Goal: Task Accomplishment & Management: Use online tool/utility

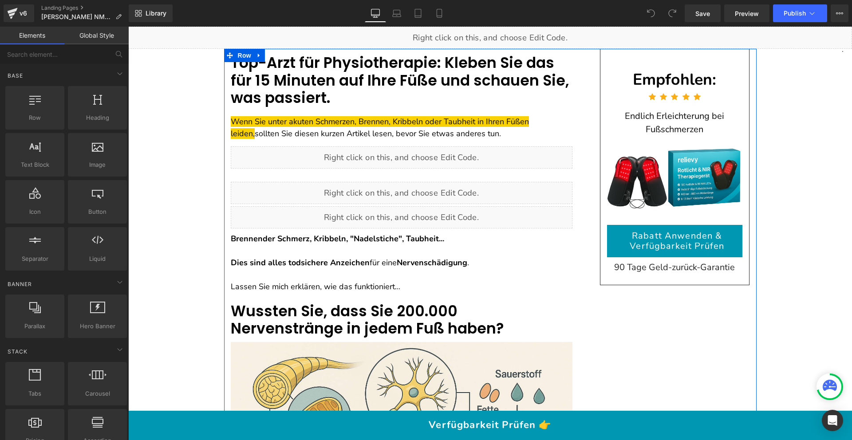
click at [408, 190] on div "Liquid" at bounding box center [402, 193] width 342 height 22
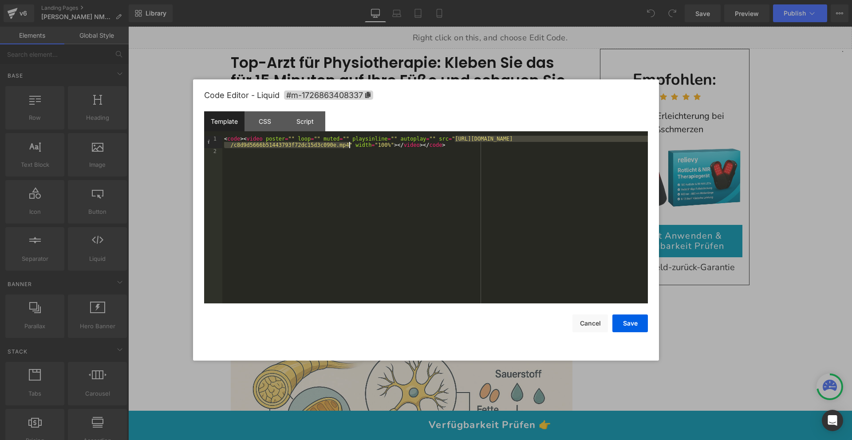
drag, startPoint x: 455, startPoint y: 137, endPoint x: 350, endPoint y: 144, distance: 105.8
click at [350, 144] on div "< code > < video poster = "" loop = "" muted = "" playsinline = "" autoplay = "…" at bounding box center [435, 229] width 426 height 186
drag, startPoint x: 633, startPoint y: 321, endPoint x: 634, endPoint y: 310, distance: 10.7
click at [633, 321] on button "Save" at bounding box center [629, 324] width 35 height 18
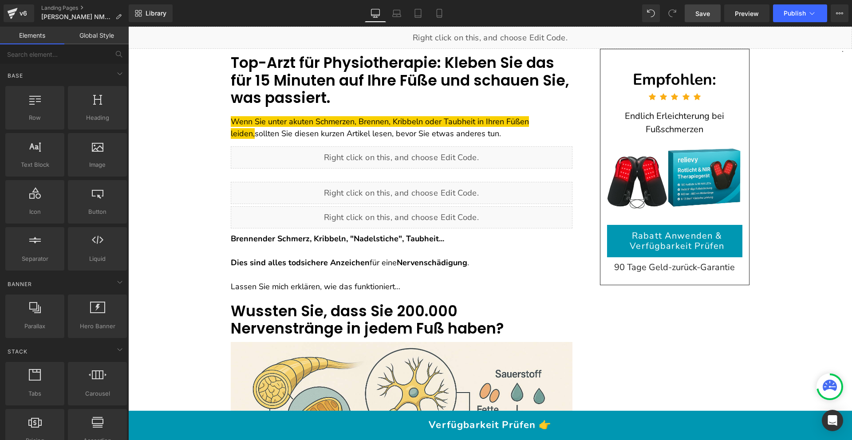
click at [703, 14] on span "Save" at bounding box center [702, 13] width 15 height 9
click at [749, 12] on span "Preview" at bounding box center [747, 13] width 24 height 9
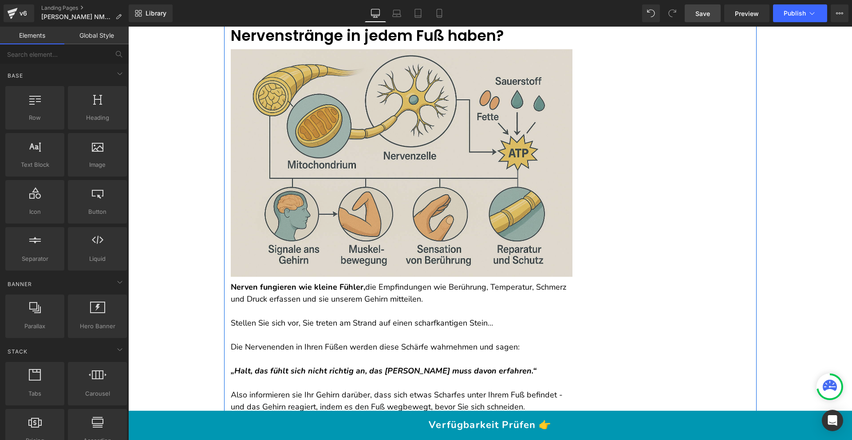
click at [409, 191] on img at bounding box center [402, 163] width 342 height 228
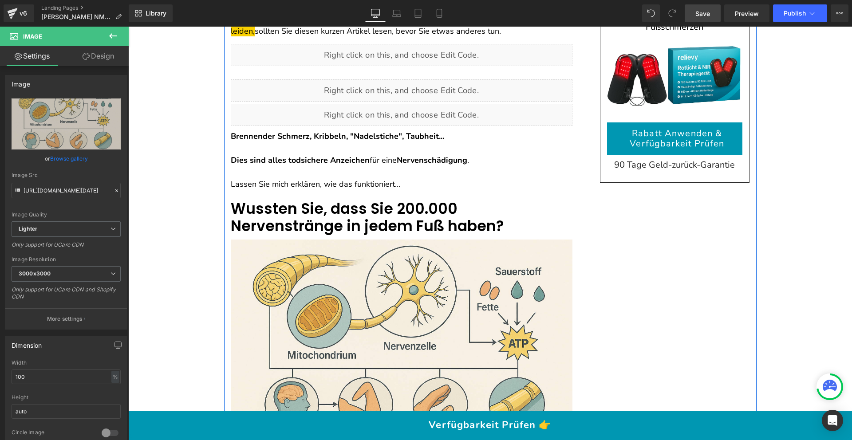
scroll to position [98, 0]
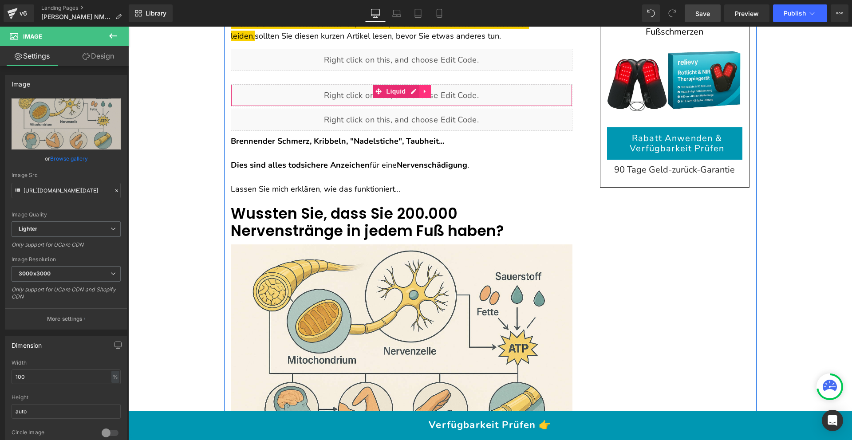
click at [422, 91] on icon at bounding box center [425, 91] width 6 height 7
click at [416, 91] on icon at bounding box center [419, 91] width 6 height 6
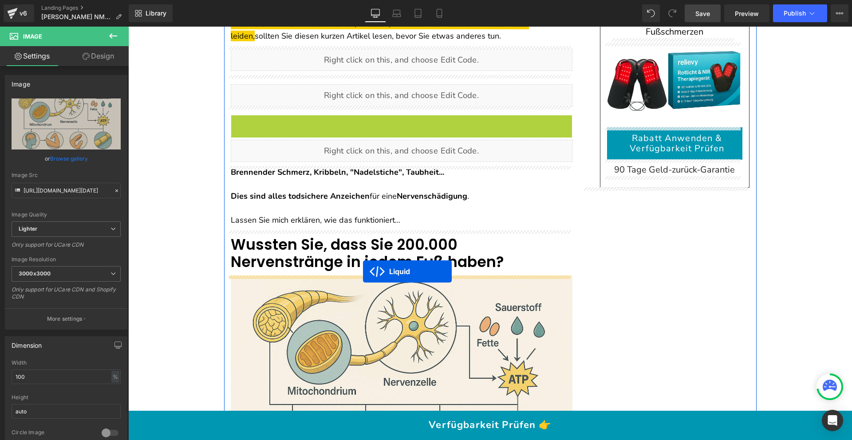
drag, startPoint x: 385, startPoint y: 122, endPoint x: 363, endPoint y: 272, distance: 150.7
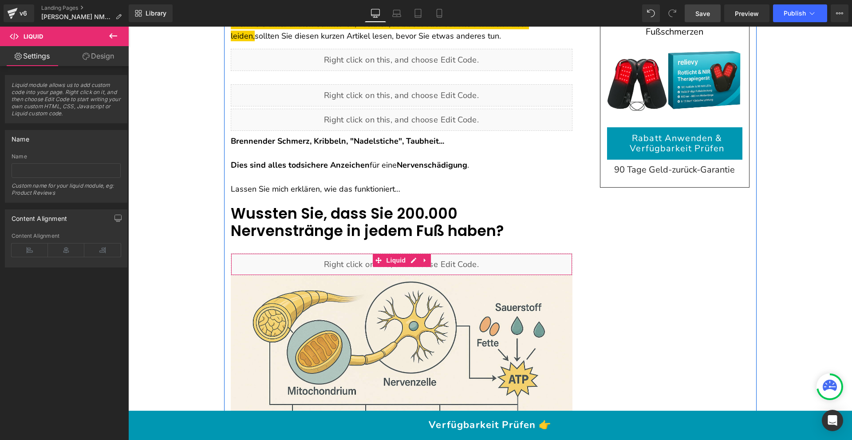
click at [366, 260] on div "Liquid" at bounding box center [402, 264] width 342 height 22
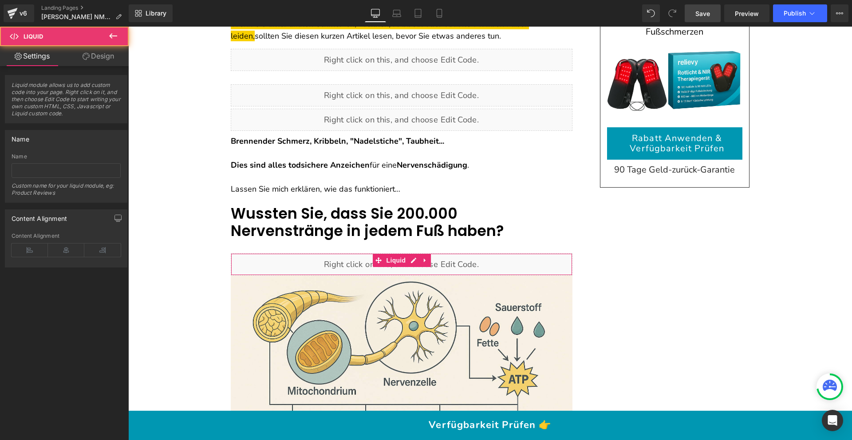
click at [91, 60] on link "Design" at bounding box center [98, 56] width 64 height 20
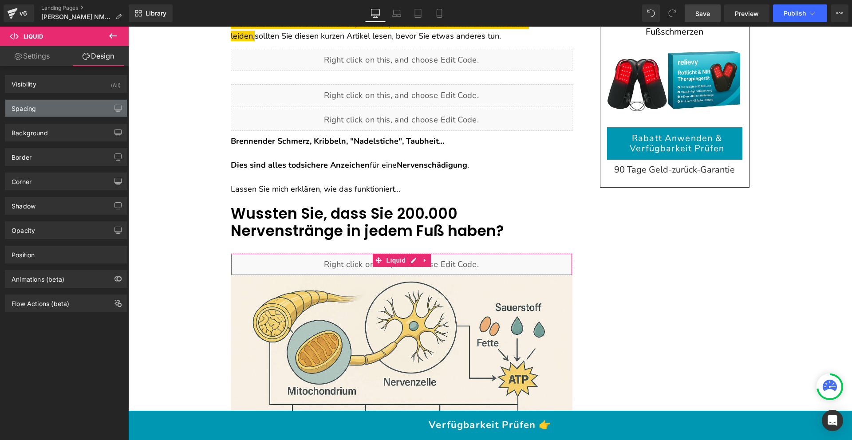
click at [63, 109] on div "Spacing" at bounding box center [66, 108] width 122 height 17
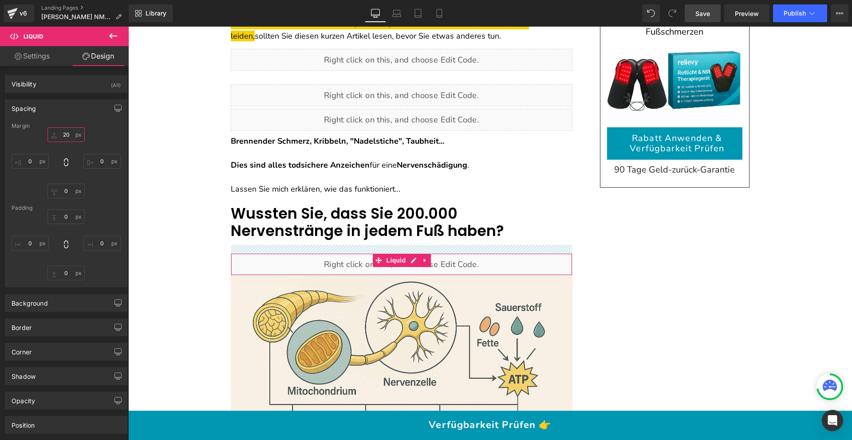
click at [68, 136] on input "20" at bounding box center [65, 134] width 37 height 15
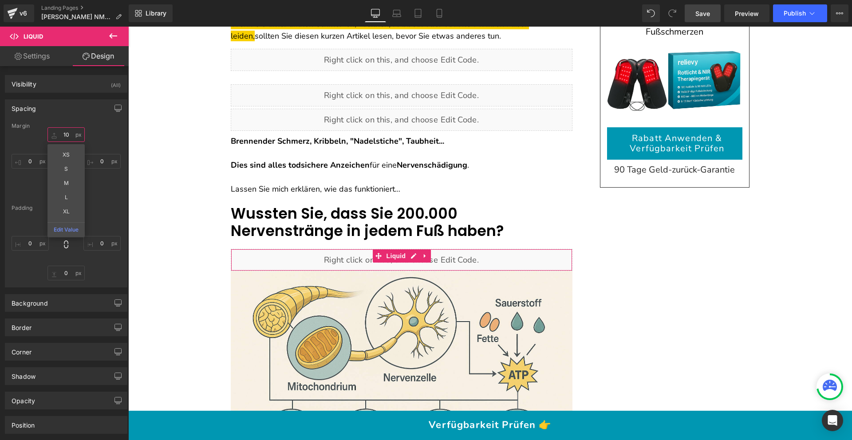
type input "10"
click at [111, 212] on div "0px 0 0px 0 0px 0 0px 0" at bounding box center [66, 244] width 109 height 71
click at [64, 193] on input "0" at bounding box center [65, 191] width 37 height 15
type input "10"
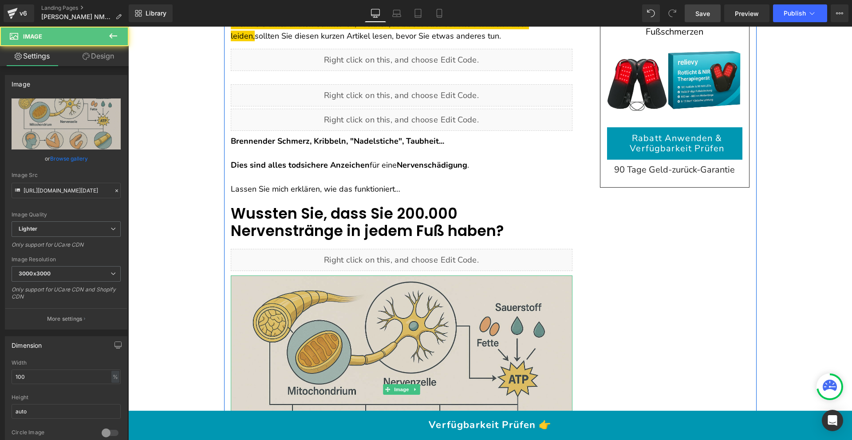
click at [403, 313] on img at bounding box center [402, 390] width 342 height 228
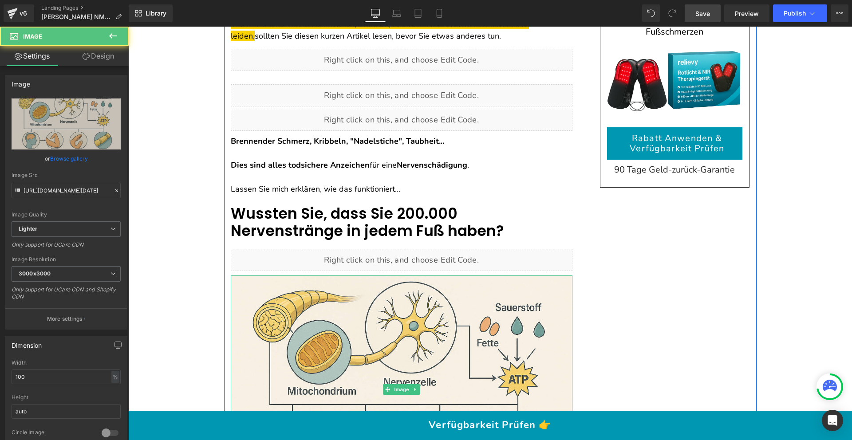
click at [414, 389] on link at bounding box center [414, 389] width 9 height 11
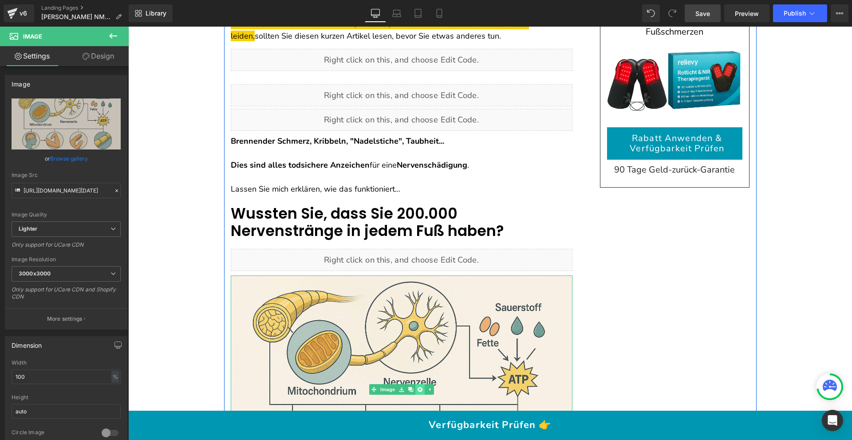
click at [417, 388] on icon at bounding box center [419, 389] width 5 height 5
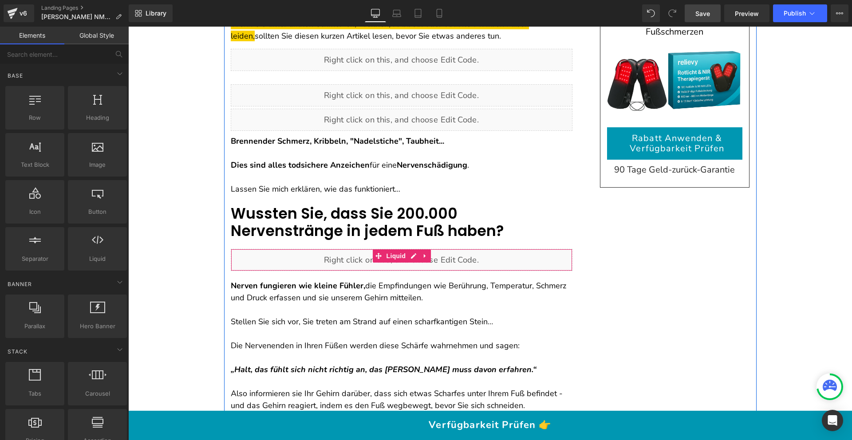
click at [307, 260] on div "Liquid" at bounding box center [402, 260] width 342 height 22
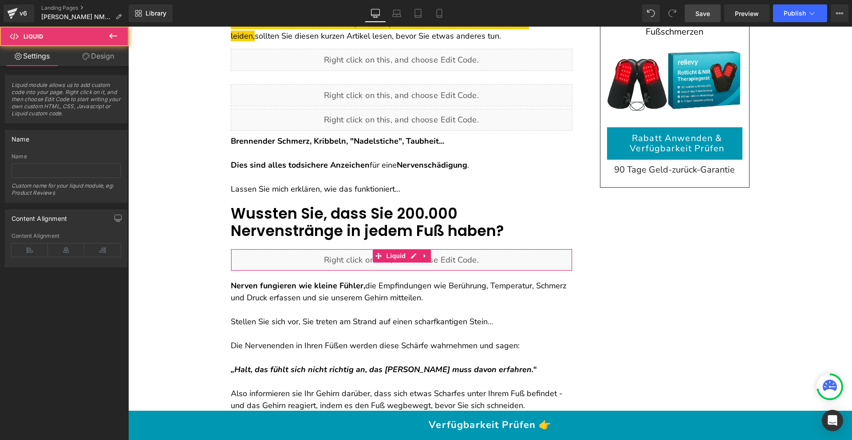
click at [96, 58] on link "Design" at bounding box center [98, 56] width 64 height 20
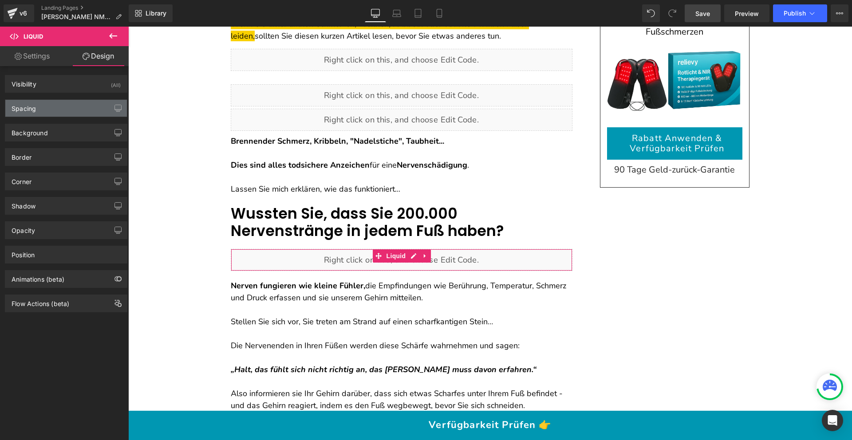
click at [55, 108] on div "Spacing" at bounding box center [66, 108] width 122 height 17
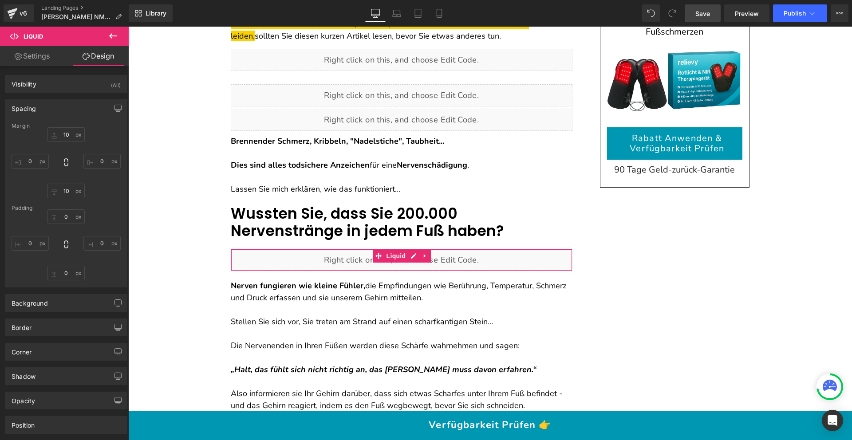
click at [65, 127] on div "Margin" at bounding box center [66, 126] width 109 height 6
click at [66, 131] on input "10" at bounding box center [65, 134] width 37 height 15
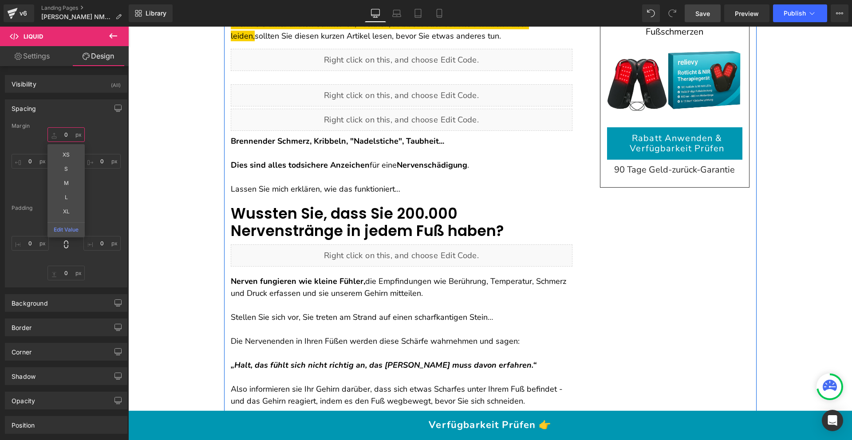
click at [411, 252] on div "Liquid" at bounding box center [402, 256] width 342 height 22
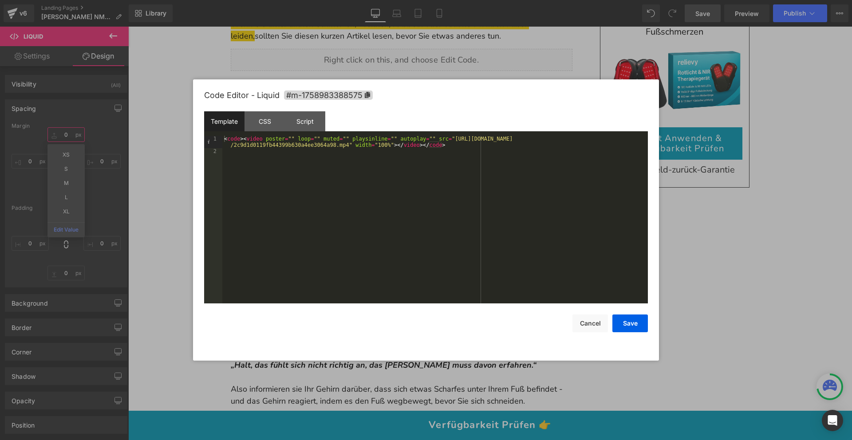
type input "0"
drag, startPoint x: 455, startPoint y: 138, endPoint x: 349, endPoint y: 146, distance: 106.8
click at [349, 146] on div "< code > < video poster = "" loop = "" muted = "" playsinline = "" autoplay = "…" at bounding box center [435, 229] width 426 height 186
click at [627, 325] on button "Save" at bounding box center [629, 324] width 35 height 18
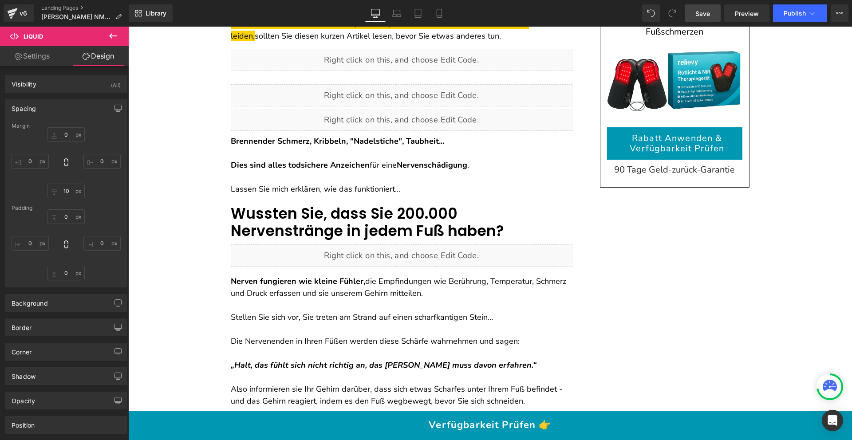
click at [702, 13] on span "Save" at bounding box center [702, 13] width 15 height 9
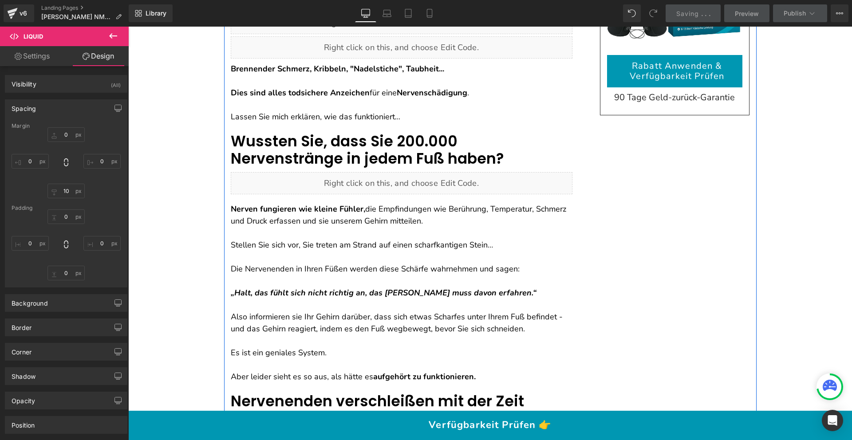
scroll to position [213, 0]
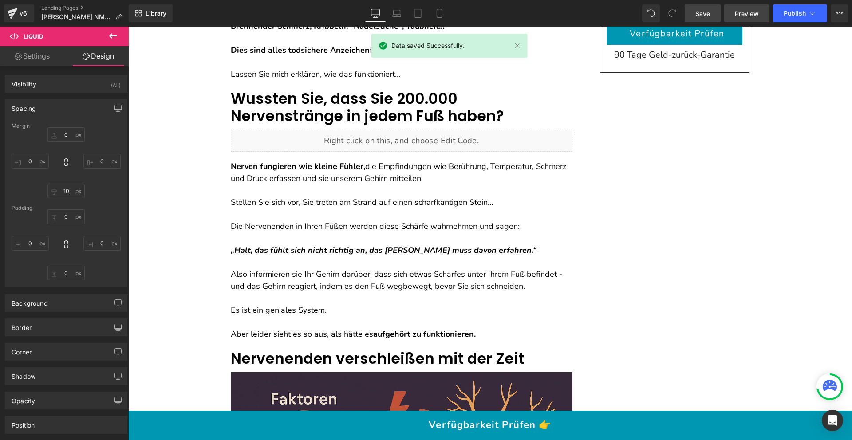
click at [753, 9] on span "Preview" at bounding box center [747, 13] width 24 height 9
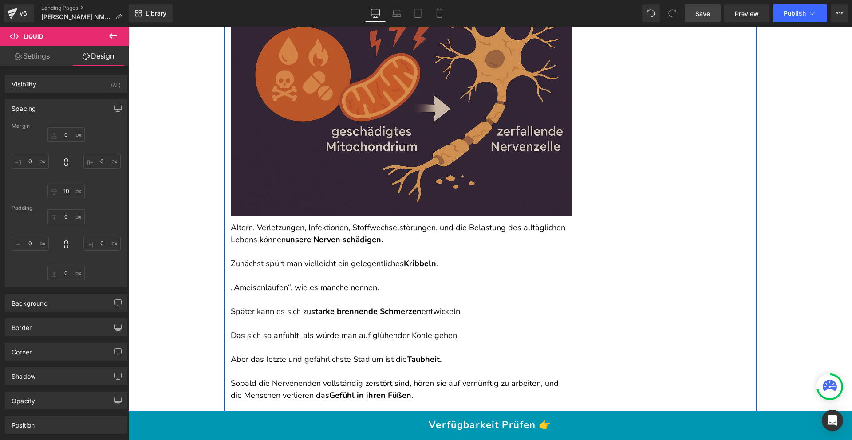
scroll to position [578, 0]
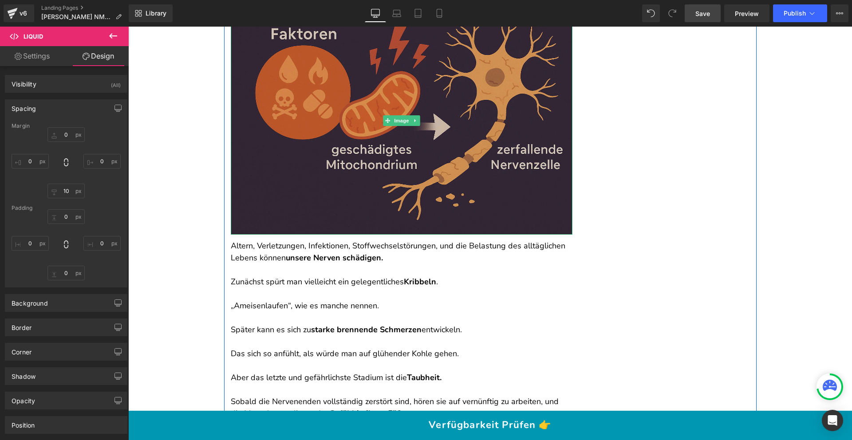
click at [352, 152] on img at bounding box center [402, 121] width 342 height 228
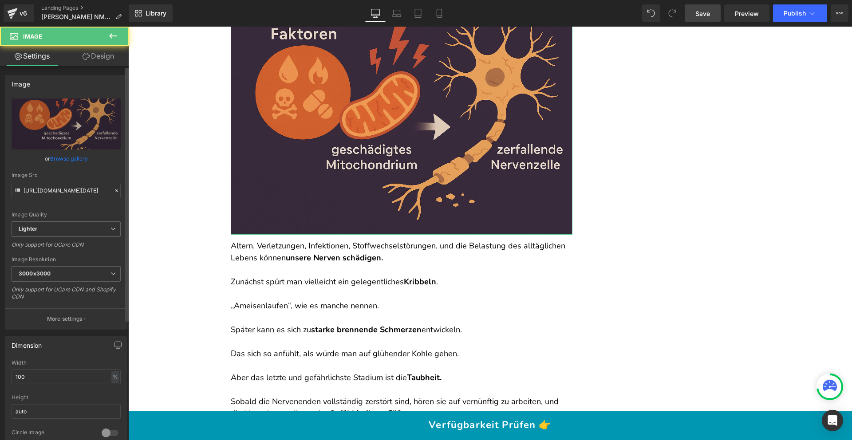
click at [84, 160] on link "Browse gallery" at bounding box center [69, 159] width 38 height 16
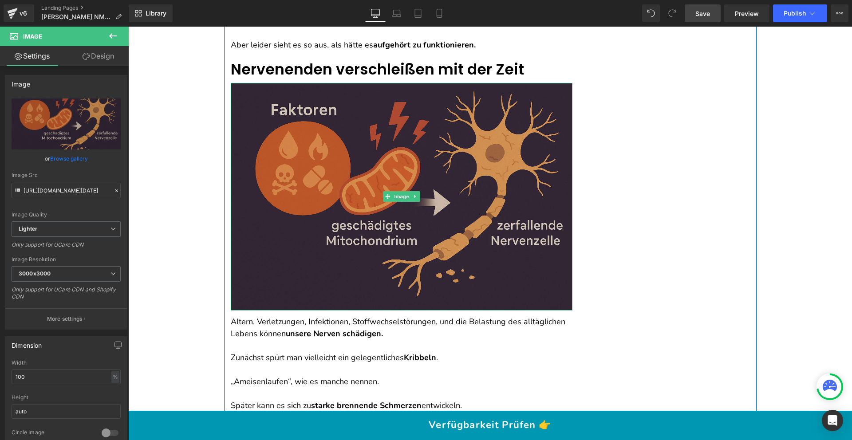
scroll to position [491, 0]
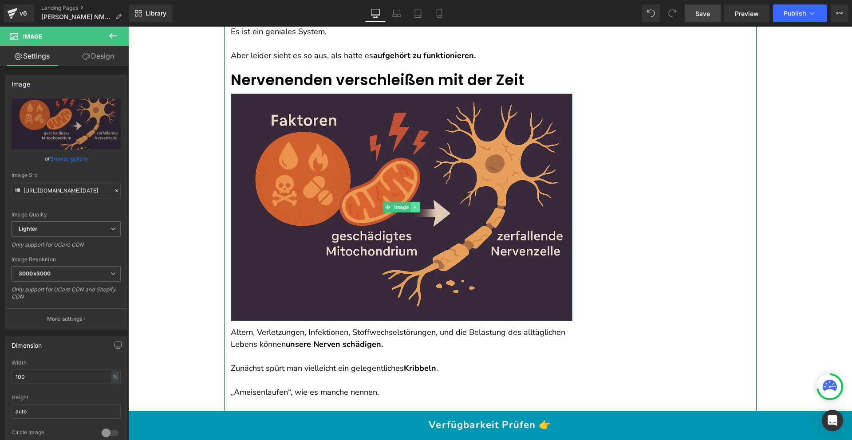
click at [413, 206] on icon at bounding box center [415, 207] width 5 height 5
click at [415, 208] on link at bounding box center [419, 207] width 9 height 11
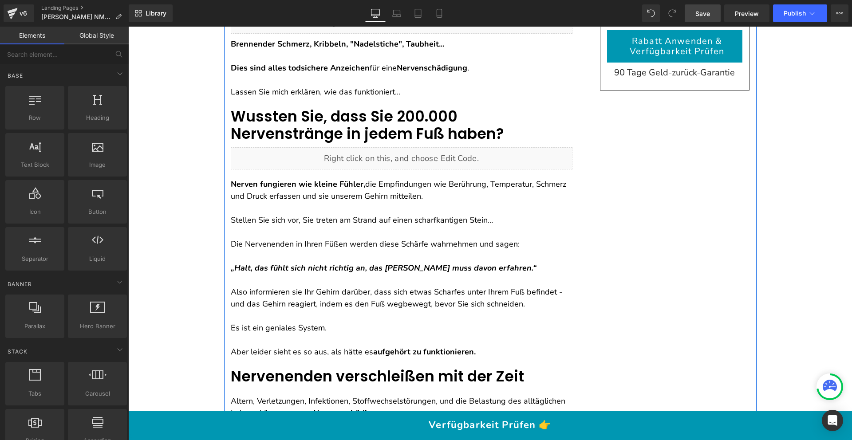
scroll to position [189, 0]
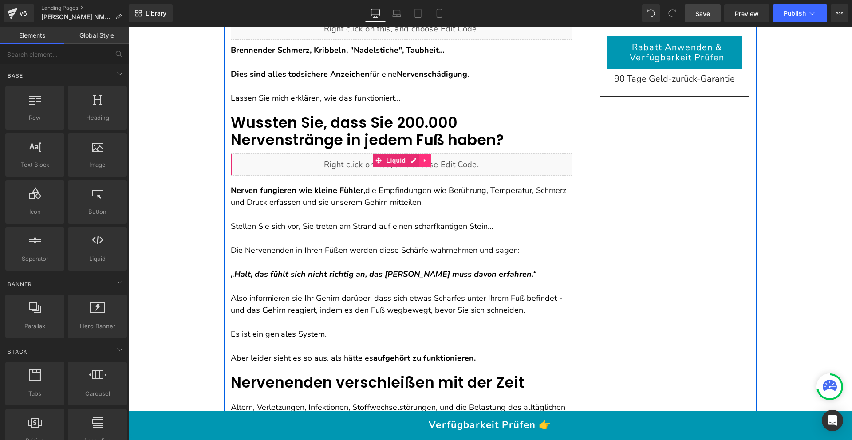
click at [419, 158] on link at bounding box center [425, 160] width 12 height 13
click at [417, 161] on icon at bounding box center [419, 161] width 6 height 6
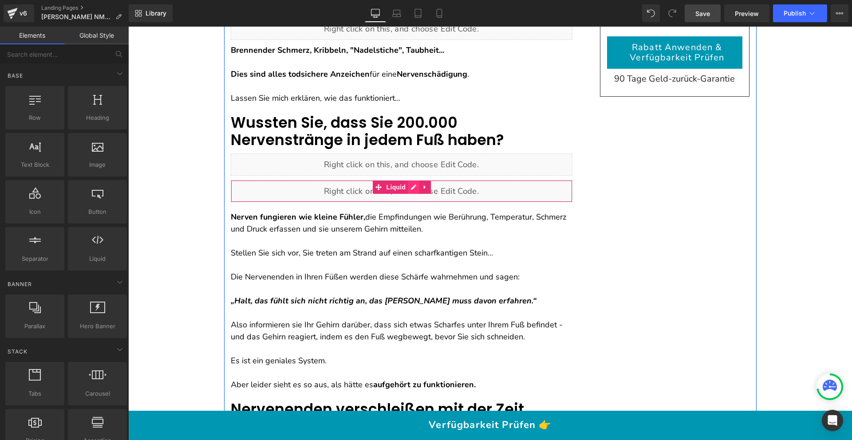
click at [407, 189] on div "Liquid" at bounding box center [402, 191] width 342 height 22
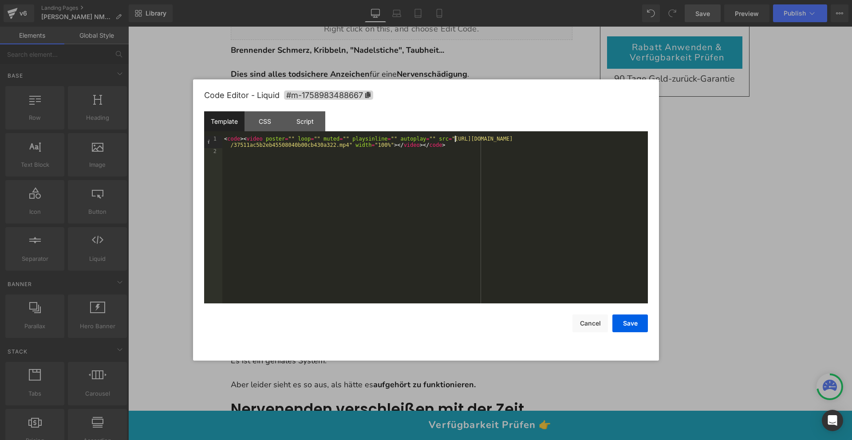
click at [455, 138] on div "< code > < video poster = "" loop = "" muted = "" playsinline = "" autoplay = "…" at bounding box center [435, 229] width 426 height 186
drag, startPoint x: 454, startPoint y: 137, endPoint x: 450, endPoint y: 141, distance: 5.3
click at [450, 141] on div "< code > < video poster = "" loop = "" muted = "" playsinline = "" autoplay = "…" at bounding box center [435, 229] width 426 height 186
click at [455, 140] on div "< code > < video poster = "" loop = "" muted = "" playsinline = "" autoplay = "…" at bounding box center [435, 229] width 426 height 186
drag, startPoint x: 454, startPoint y: 138, endPoint x: 350, endPoint y: 143, distance: 104.4
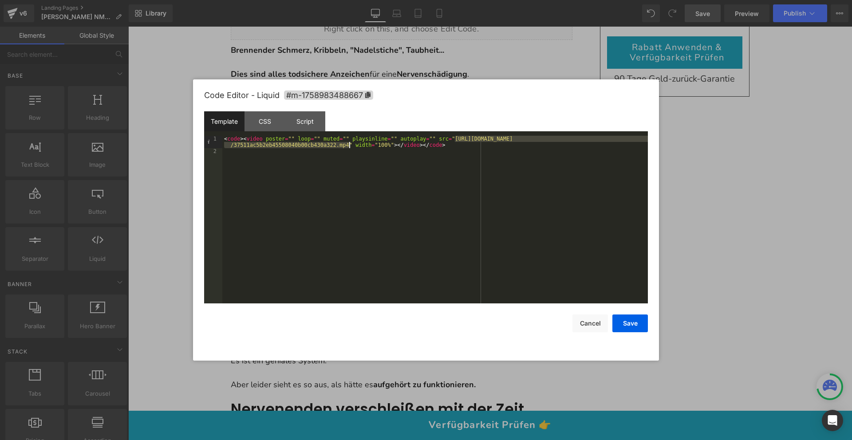
click at [350, 143] on div "< code > < video poster = "" loop = "" muted = "" playsinline = "" autoplay = "…" at bounding box center [435, 229] width 426 height 186
click at [631, 329] on button "Save" at bounding box center [629, 324] width 35 height 18
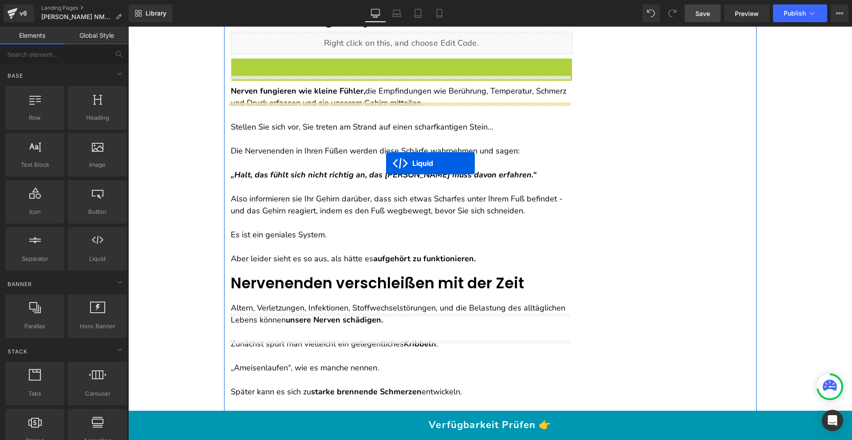
scroll to position [370, 0]
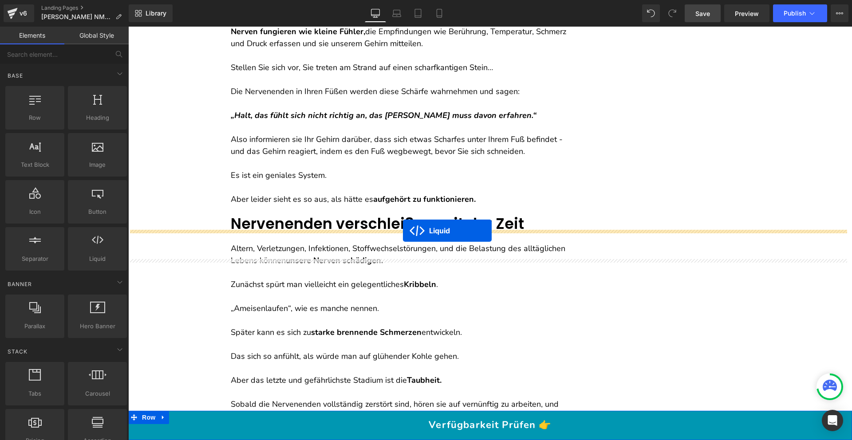
drag, startPoint x: 391, startPoint y: 187, endPoint x: 403, endPoint y: 230, distance: 44.6
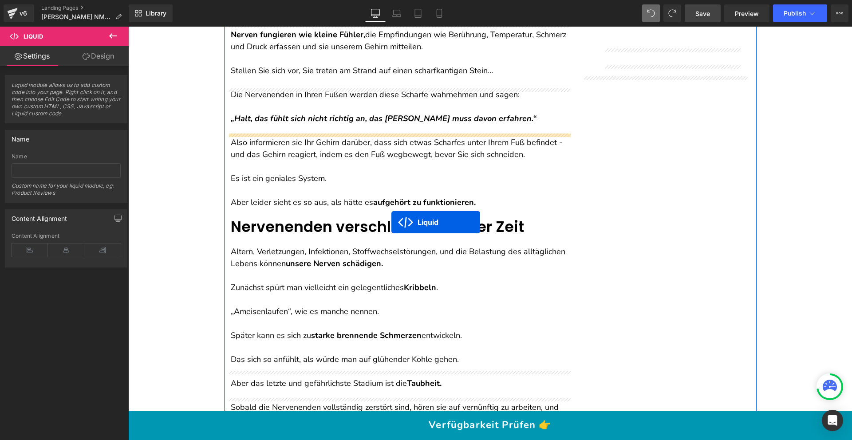
scroll to position [501, 0]
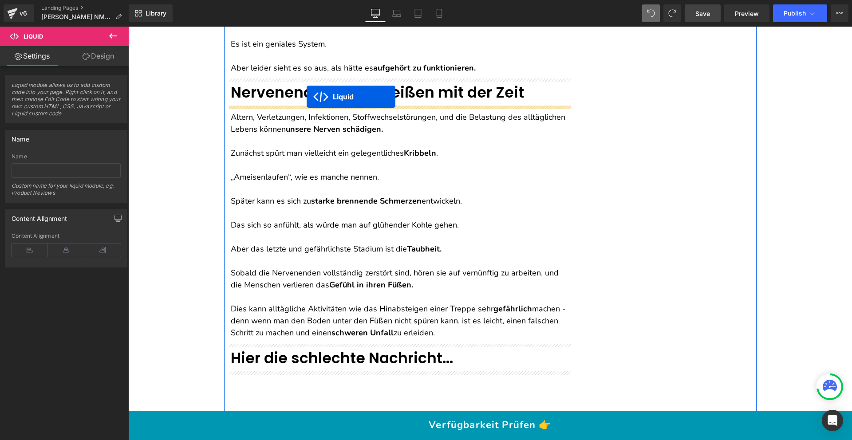
drag, startPoint x: 399, startPoint y: 174, endPoint x: 307, endPoint y: 97, distance: 120.7
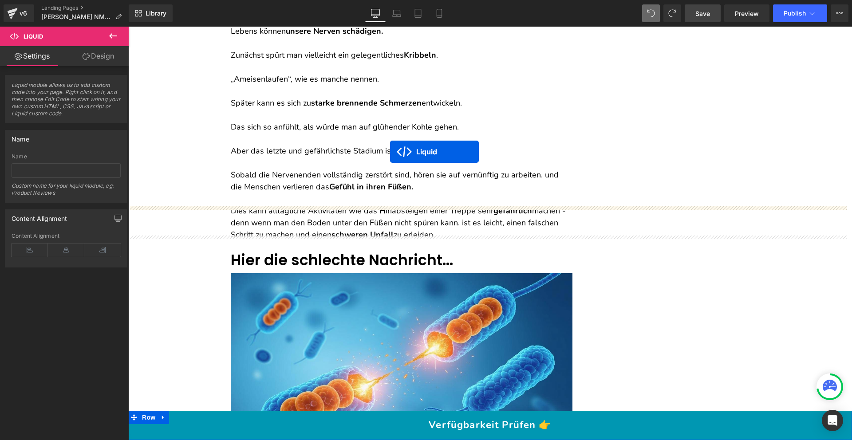
scroll to position [617, 0]
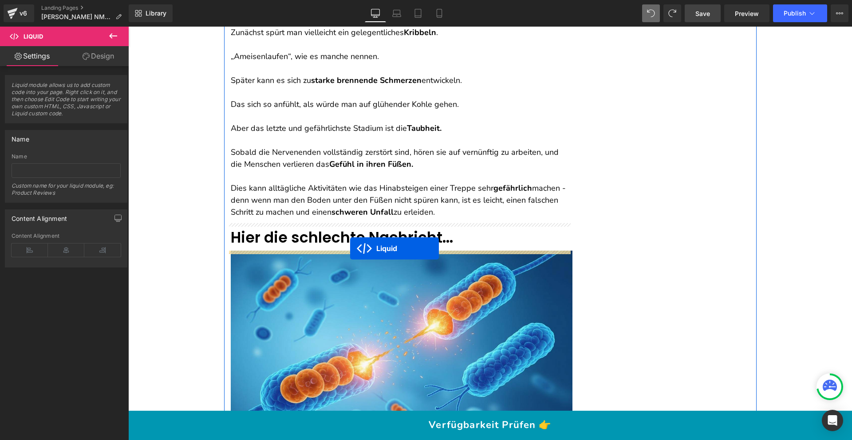
drag, startPoint x: 394, startPoint y: 181, endPoint x: 350, endPoint y: 248, distance: 80.9
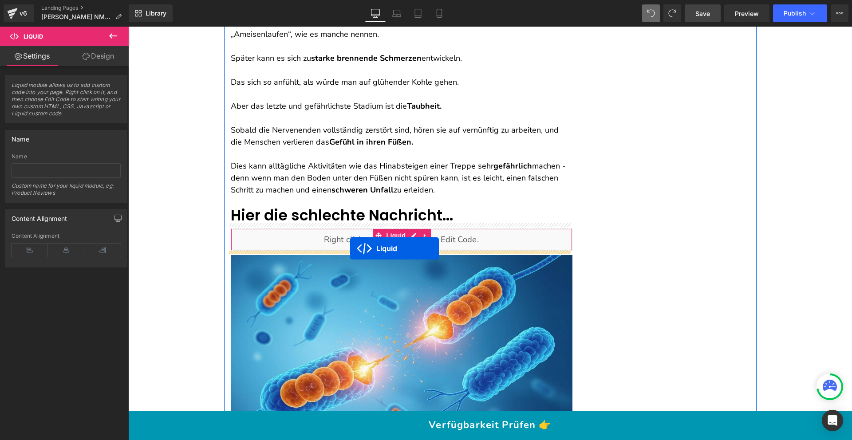
scroll to position [595, 0]
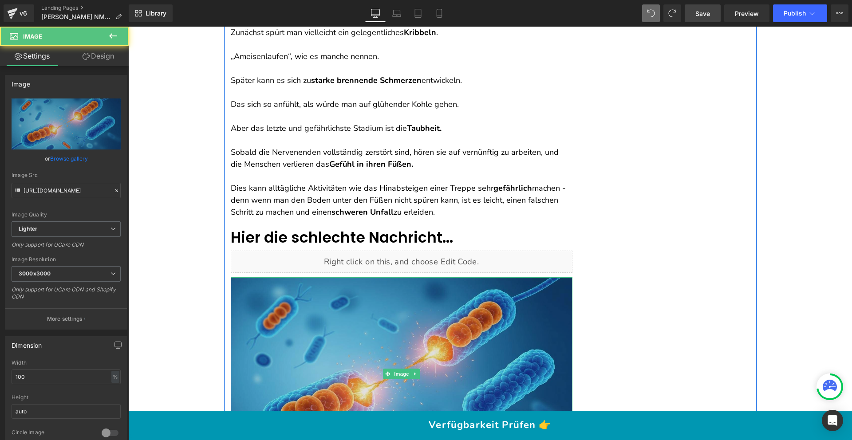
click at [379, 335] on img at bounding box center [402, 373] width 342 height 193
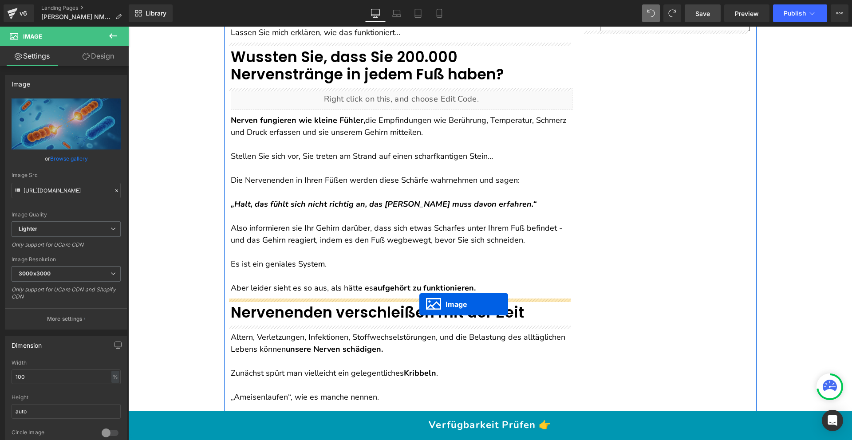
scroll to position [254, 0]
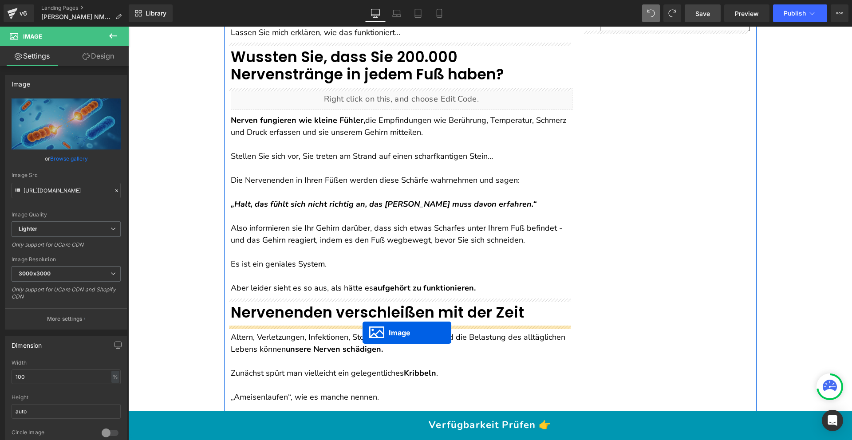
drag, startPoint x: 397, startPoint y: 358, endPoint x: 363, endPoint y: 333, distance: 42.6
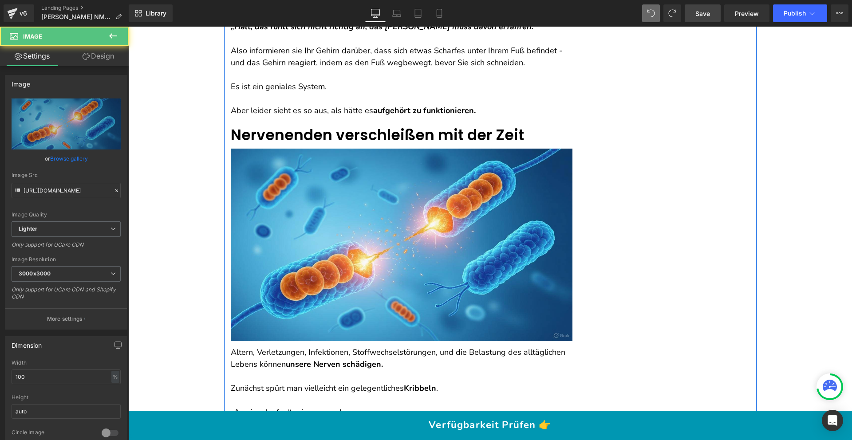
scroll to position [505, 0]
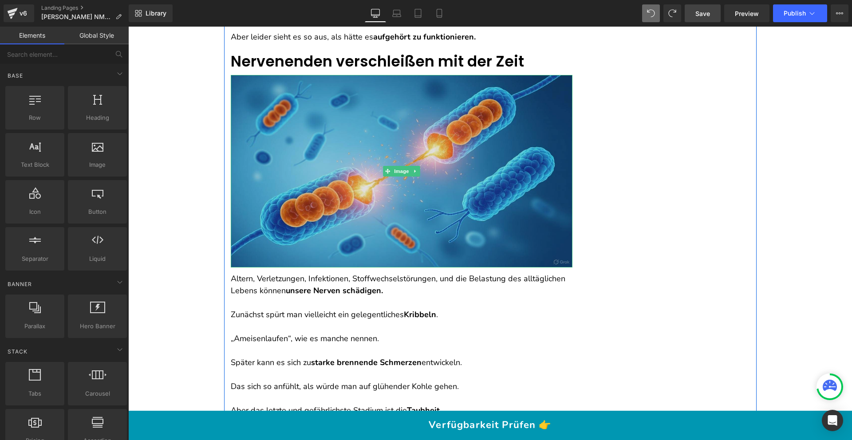
click at [345, 174] on img at bounding box center [402, 171] width 342 height 193
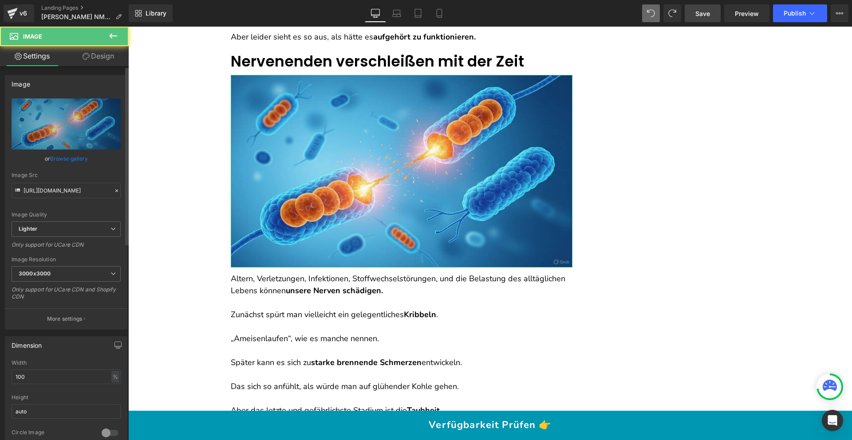
click at [71, 158] on link "Browse gallery" at bounding box center [69, 159] width 38 height 16
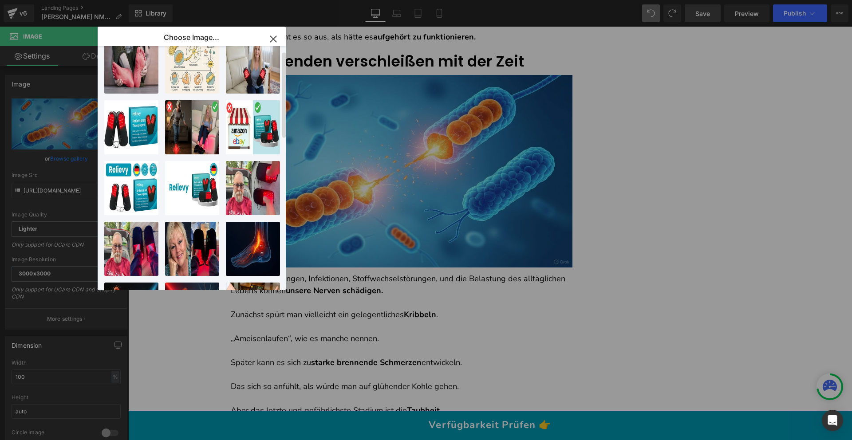
scroll to position [438, 0]
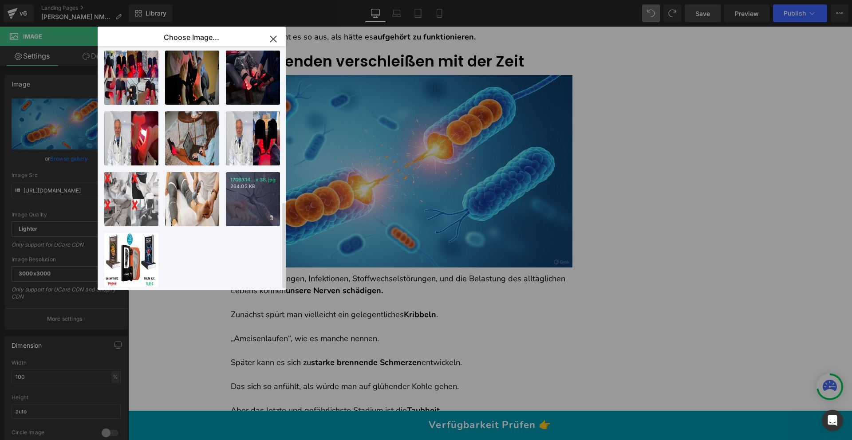
click at [263, 185] on div "1709314...x 38.jpg 264.05 KB" at bounding box center [253, 199] width 54 height 54
type input "[URL][DOMAIN_NAME]"
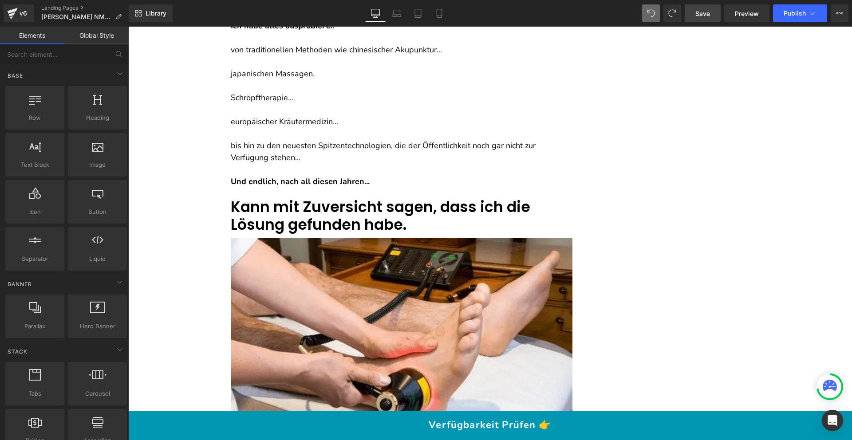
scroll to position [1861, 0]
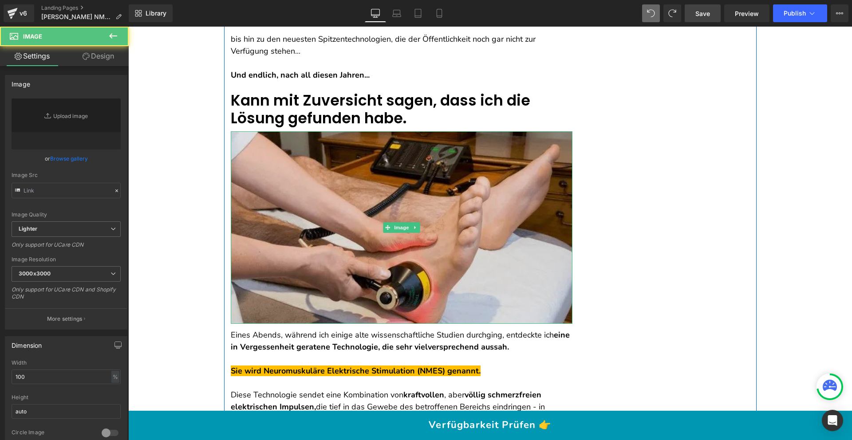
type input "[URL][DOMAIN_NAME]"
click at [308, 181] on img at bounding box center [402, 227] width 342 height 192
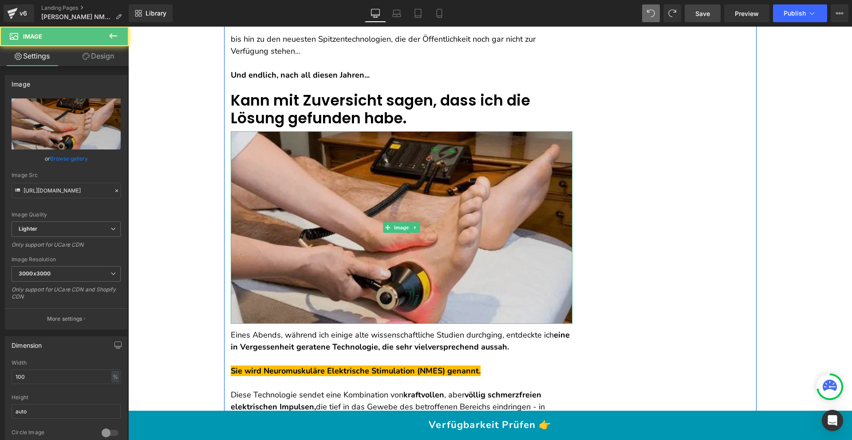
click at [325, 157] on img at bounding box center [402, 227] width 342 height 192
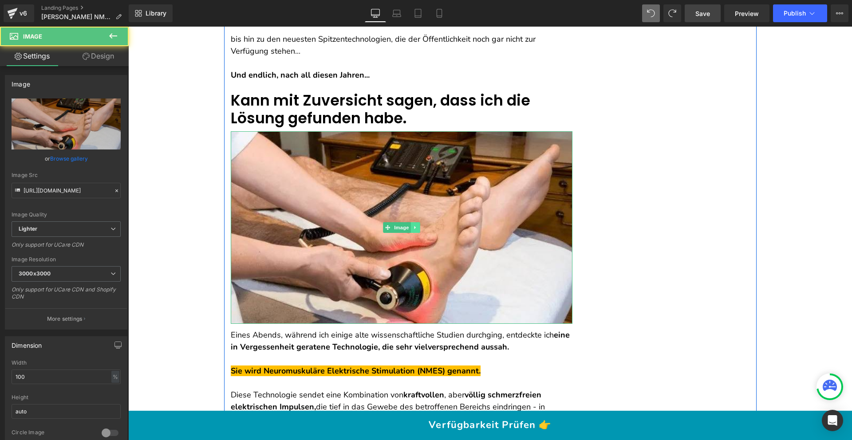
click at [414, 226] on icon at bounding box center [414, 227] width 1 height 3
click at [411, 228] on link at bounding box center [410, 227] width 9 height 11
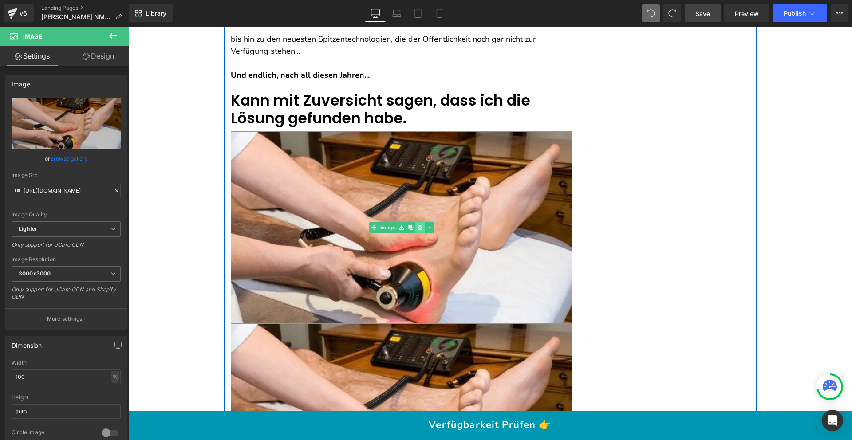
click at [415, 228] on link at bounding box center [419, 227] width 9 height 11
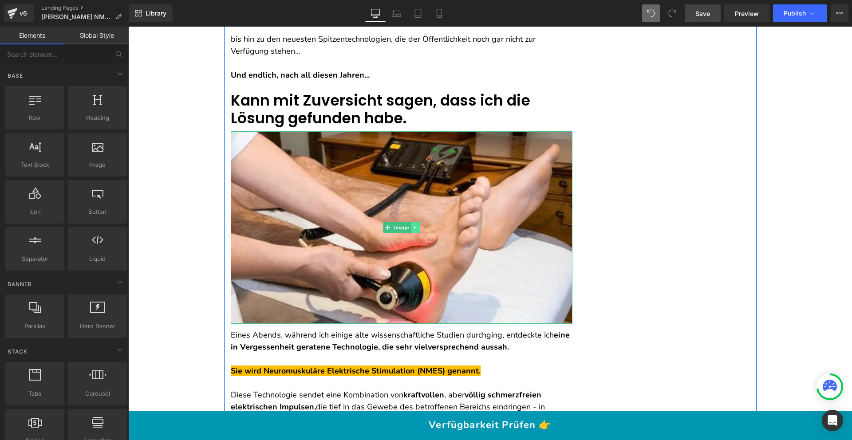
click at [414, 228] on icon at bounding box center [414, 227] width 1 height 3
click at [417, 227] on icon at bounding box center [419, 227] width 5 height 5
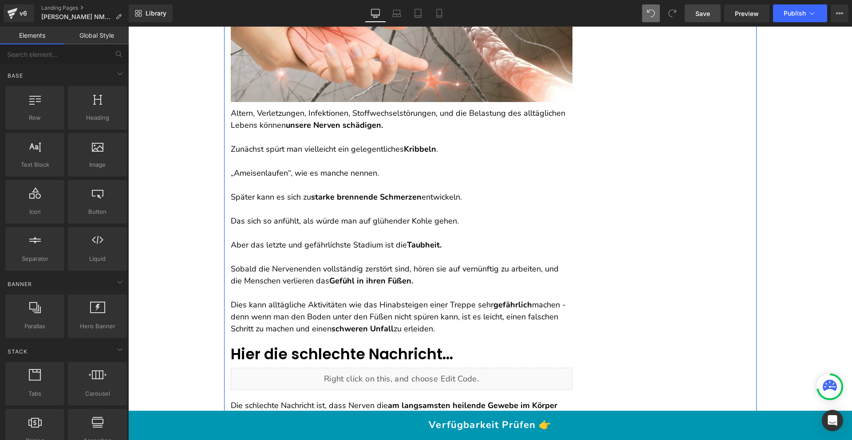
scroll to position [868, 0]
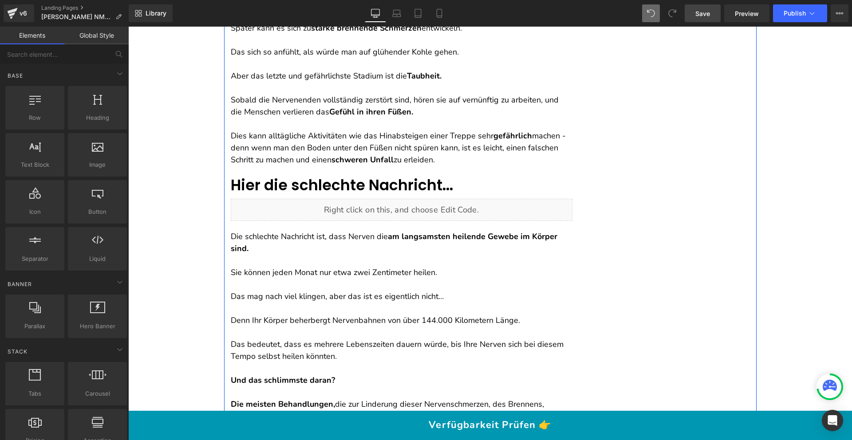
click at [425, 208] on link at bounding box center [420, 206] width 9 height 11
click at [419, 206] on link at bounding box center [420, 205] width 12 height 13
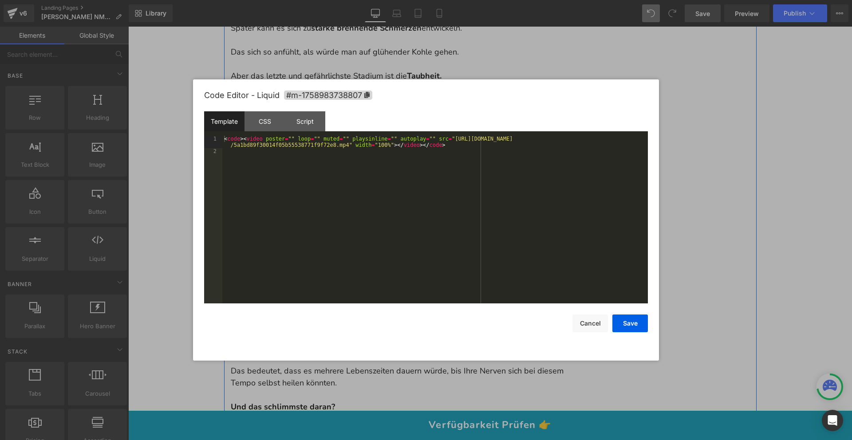
click at [414, 233] on div "Liquid" at bounding box center [402, 236] width 342 height 22
drag, startPoint x: 457, startPoint y: 138, endPoint x: 349, endPoint y: 143, distance: 107.5
click at [349, 143] on div "< code > < video poster = "" loop = "" muted = "" playsinline = "" autoplay = "…" at bounding box center [435, 229] width 426 height 186
click at [623, 324] on button "Save" at bounding box center [629, 324] width 35 height 18
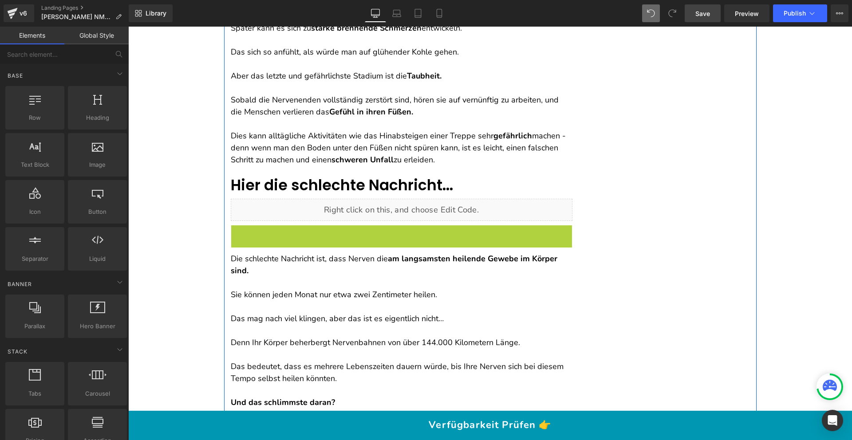
scroll to position [1433, 0]
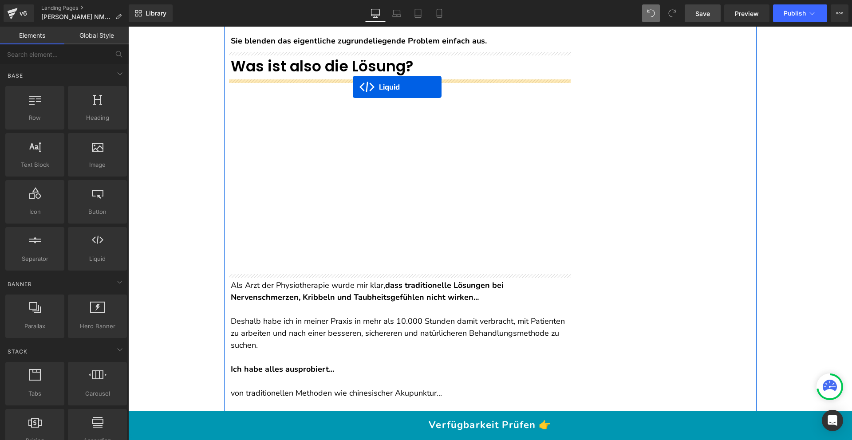
drag, startPoint x: 388, startPoint y: 231, endPoint x: 353, endPoint y: 87, distance: 148.0
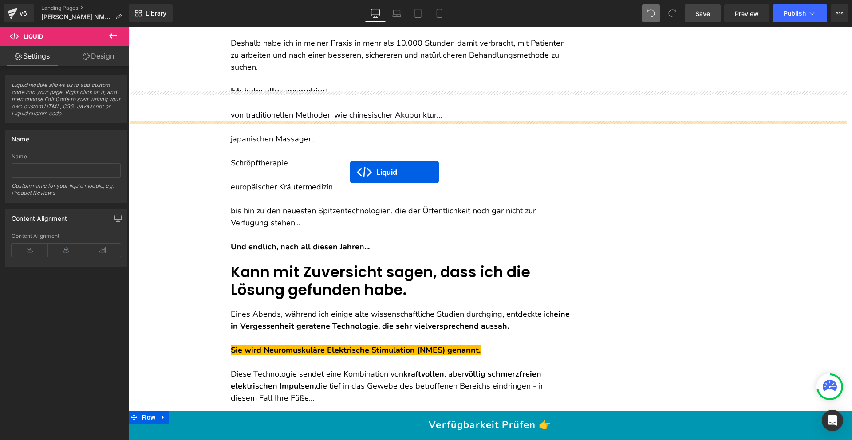
scroll to position [1769, 0]
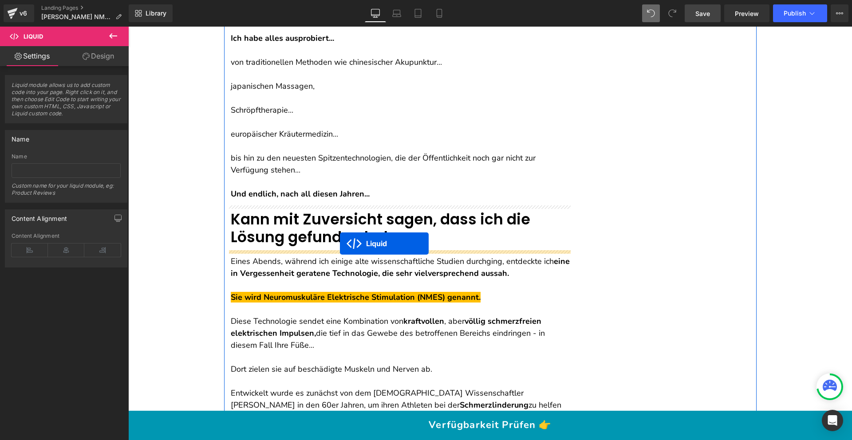
drag, startPoint x: 387, startPoint y: 85, endPoint x: 340, endPoint y: 244, distance: 165.8
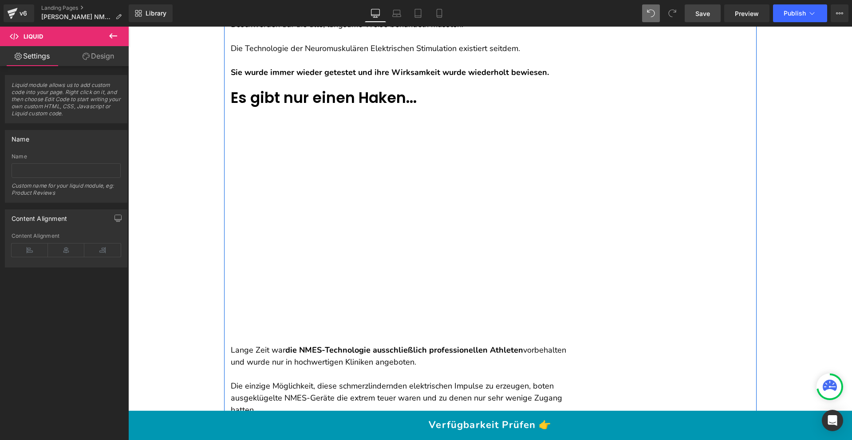
scroll to position [2216, 0]
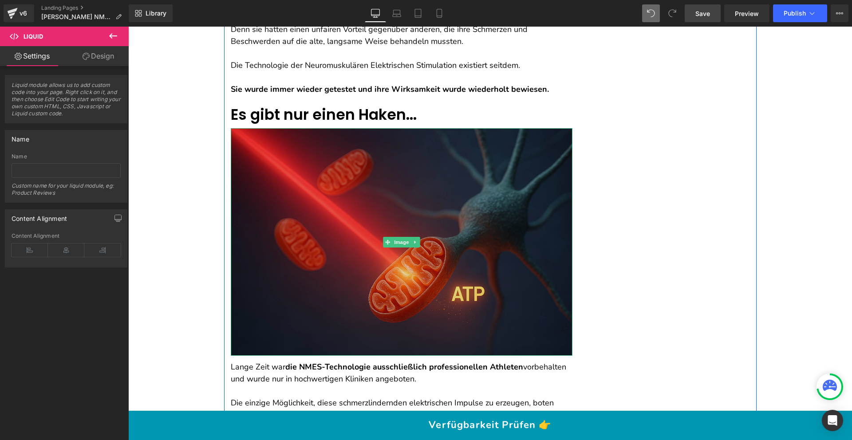
click at [374, 179] on img at bounding box center [402, 242] width 342 height 228
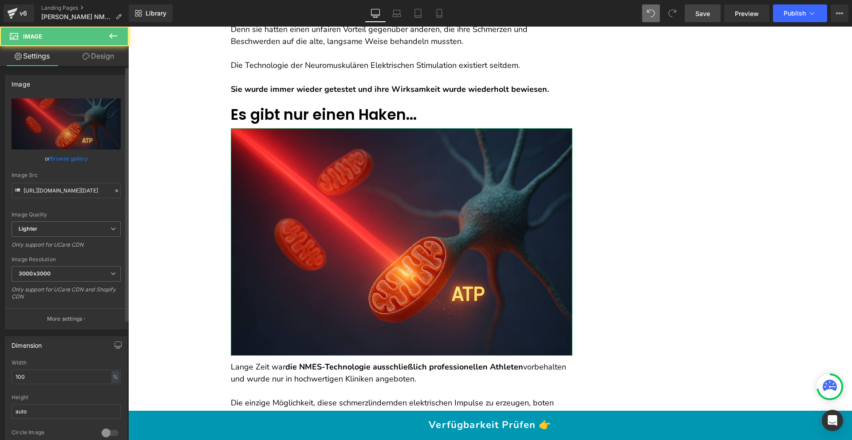
click at [65, 156] on link "Browse gallery" at bounding box center [69, 159] width 38 height 16
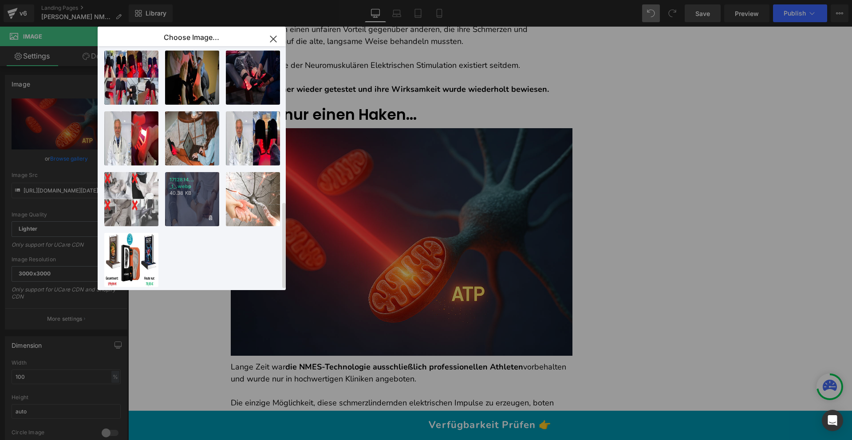
click at [194, 195] on div "1712814... _1_.webp 40.38 KB" at bounding box center [192, 199] width 54 height 54
type input "[URL][DOMAIN_NAME]"
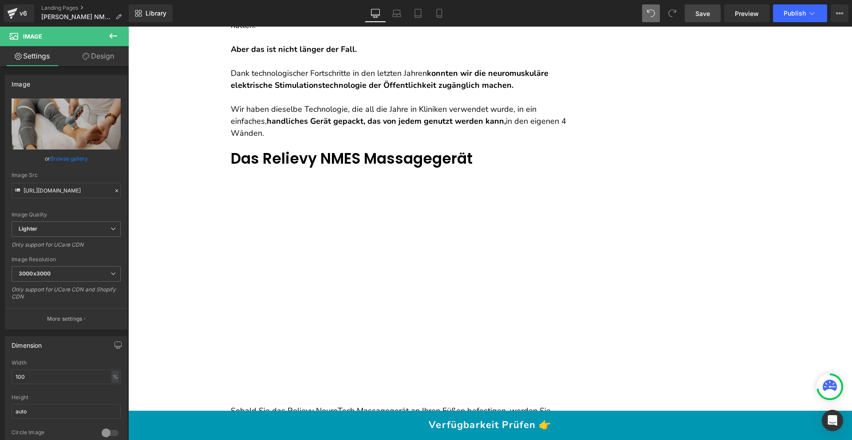
scroll to position [2578, 0]
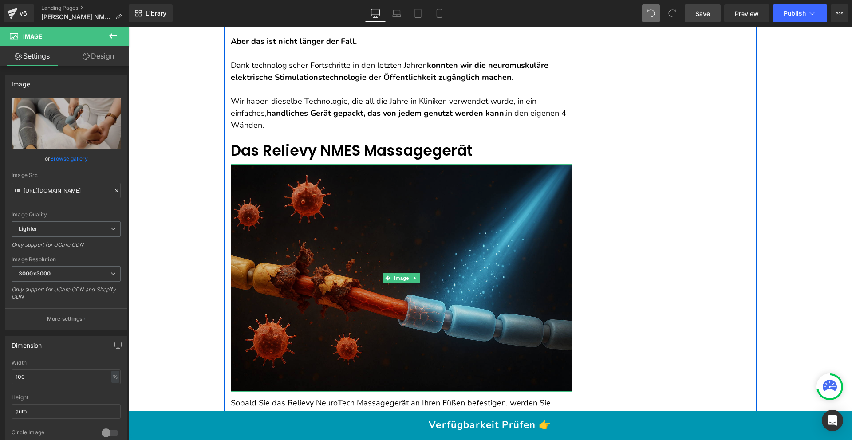
click at [363, 203] on img at bounding box center [402, 278] width 342 height 228
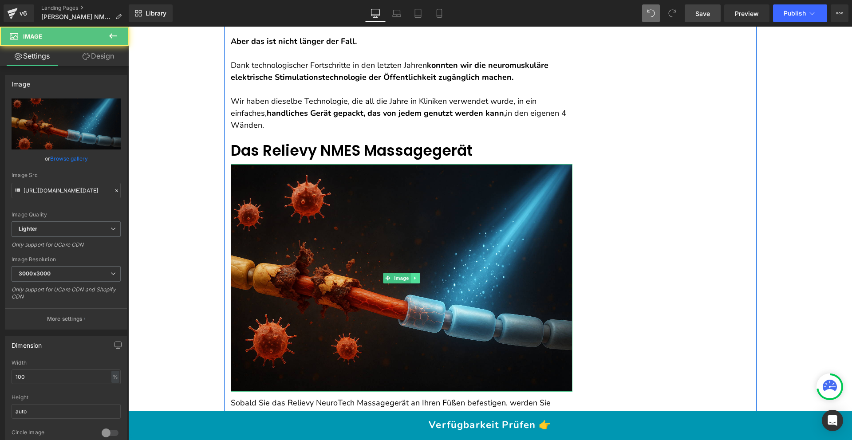
click at [413, 280] on icon at bounding box center [415, 278] width 5 height 5
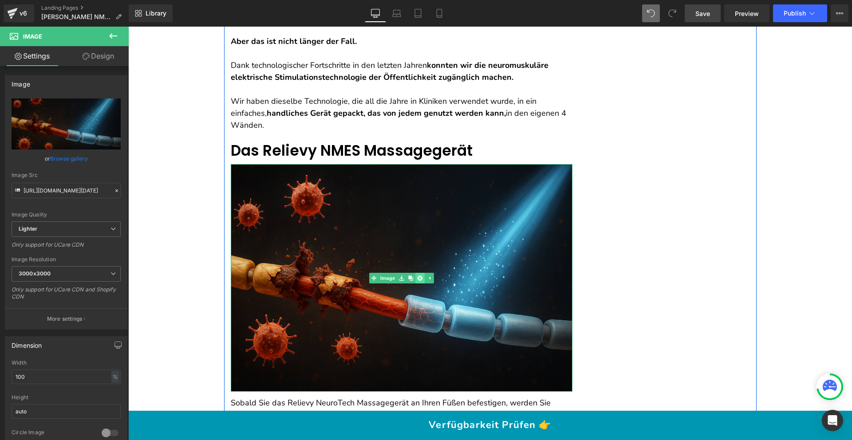
click at [417, 278] on icon at bounding box center [419, 278] width 5 height 5
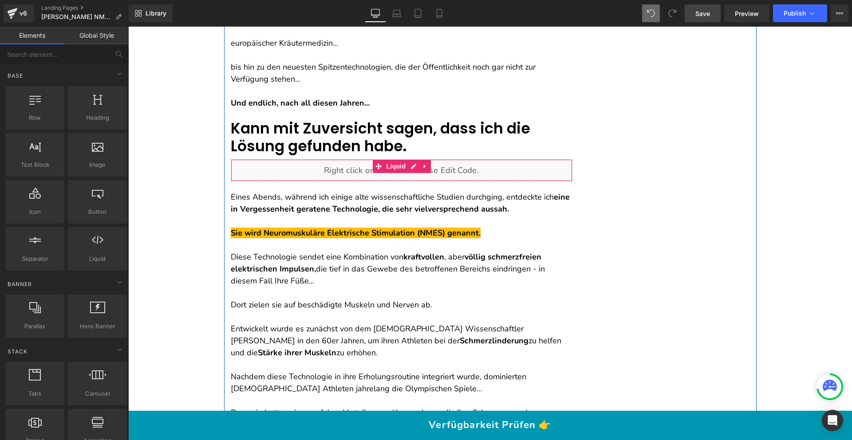
scroll to position [1824, 0]
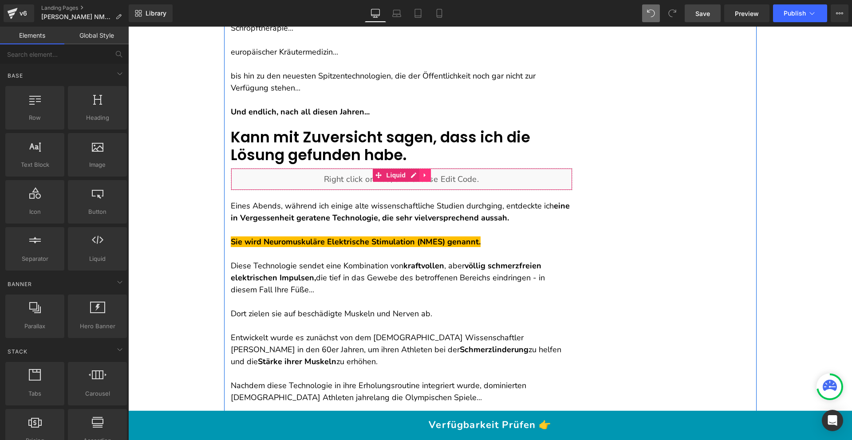
click at [422, 171] on link at bounding box center [425, 175] width 12 height 13
click at [418, 175] on icon at bounding box center [419, 175] width 6 height 6
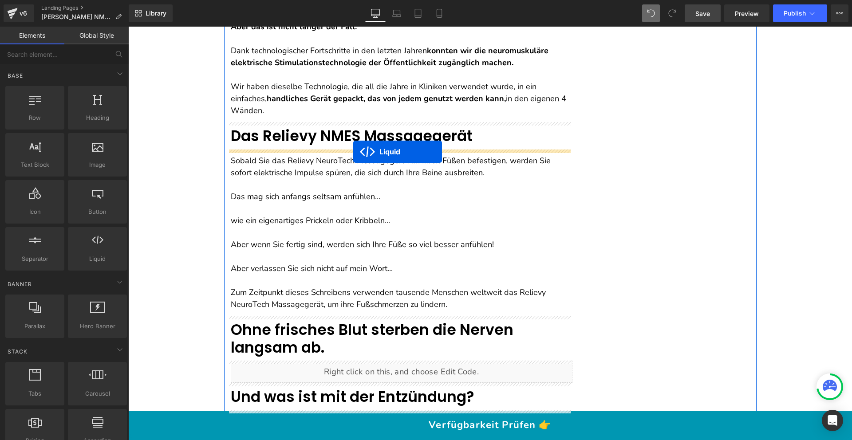
drag, startPoint x: 396, startPoint y: 201, endPoint x: 353, endPoint y: 151, distance: 65.8
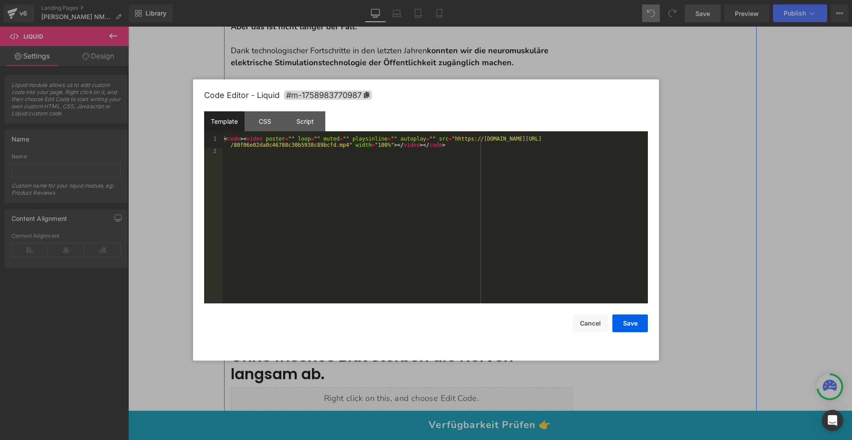
click at [410, 157] on div "Liquid" at bounding box center [402, 161] width 342 height 22
drag, startPoint x: 456, startPoint y: 138, endPoint x: 348, endPoint y: 146, distance: 108.6
click at [348, 146] on div "< code > < video poster = "" loop = "" muted = "" playsinline = "" autoplay = "…" at bounding box center [435, 229] width 426 height 186
click at [635, 327] on button "Save" at bounding box center [629, 324] width 35 height 18
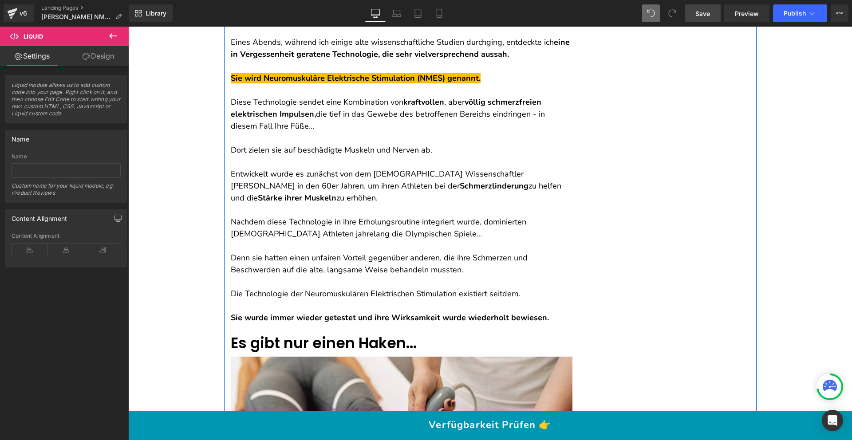
scroll to position [1822, 0]
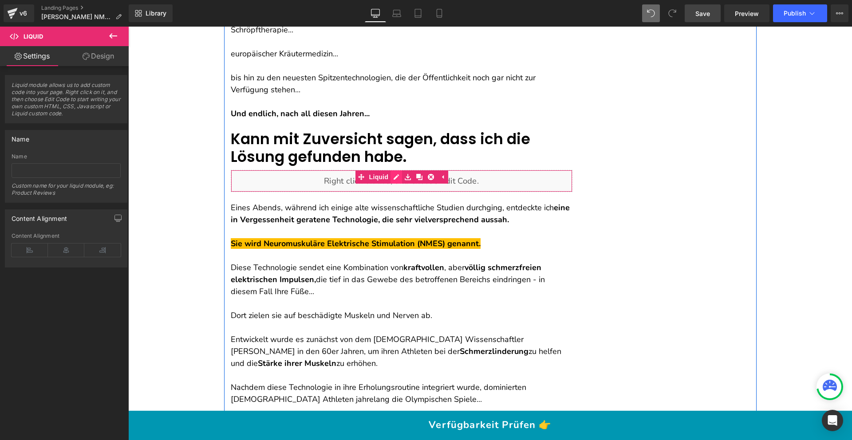
click at [392, 179] on div "Liquid" at bounding box center [402, 181] width 342 height 22
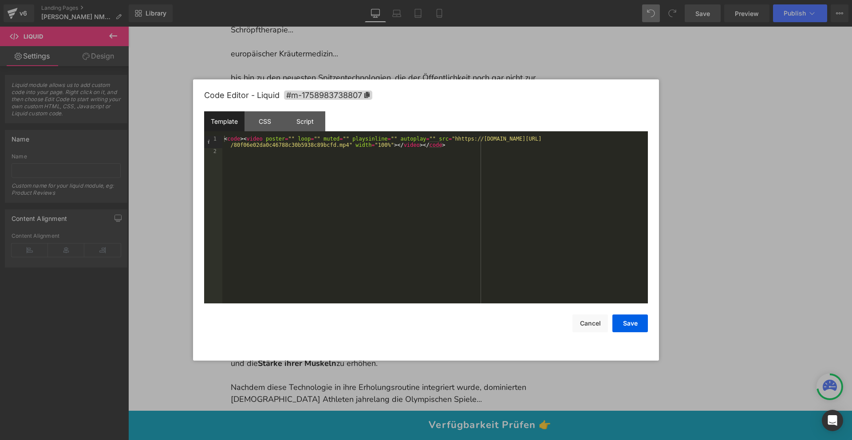
click at [460, 136] on div "< code > < video poster = "" loop = "" muted = "" playsinline = "" autoplay = "…" at bounding box center [435, 229] width 426 height 186
click at [641, 319] on button "Save" at bounding box center [629, 324] width 35 height 18
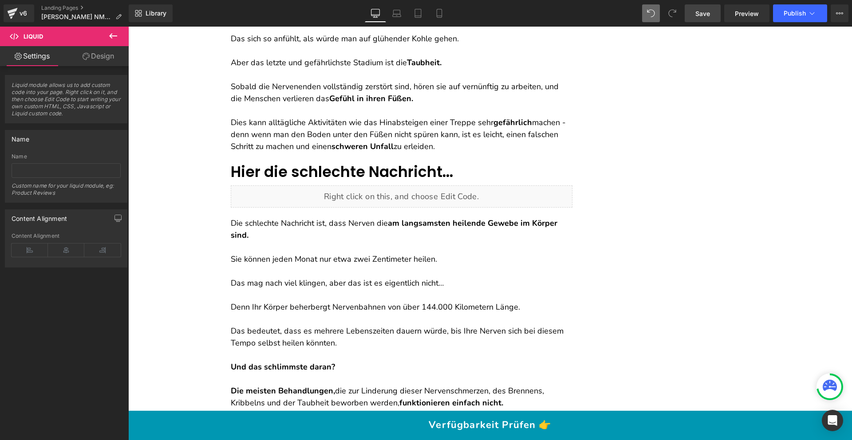
scroll to position [852, 0]
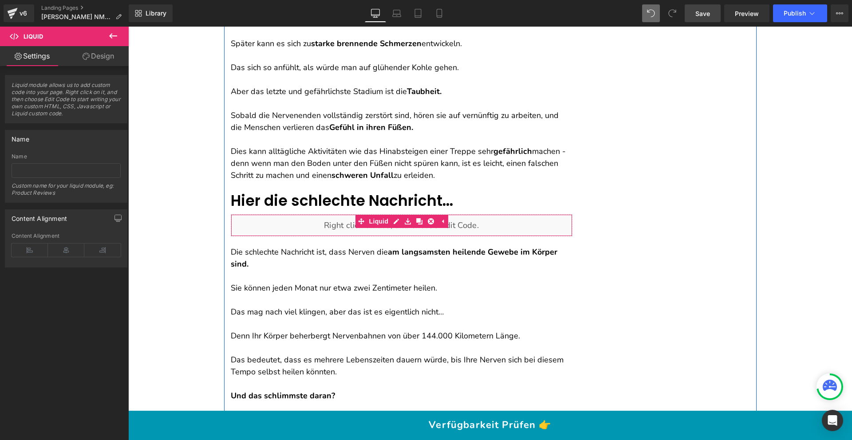
click at [410, 222] on div "Liquid" at bounding box center [402, 225] width 342 height 22
click at [395, 221] on div "Liquid" at bounding box center [402, 225] width 342 height 22
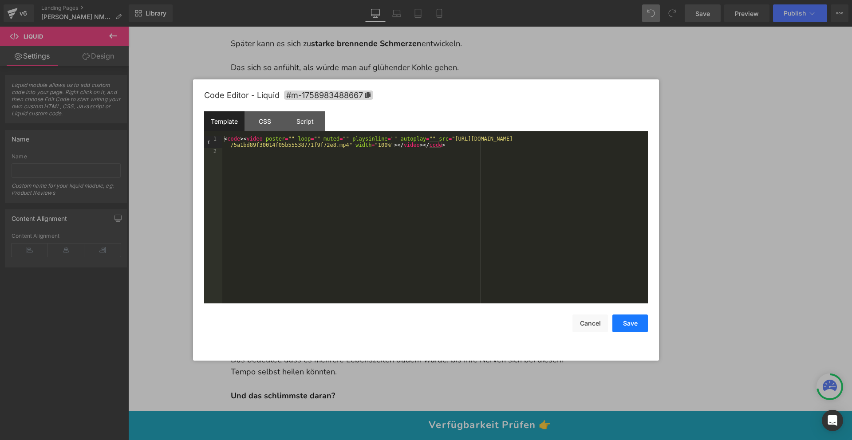
drag, startPoint x: 645, startPoint y: 319, endPoint x: 580, endPoint y: 150, distance: 181.1
click at [645, 319] on button "Save" at bounding box center [629, 324] width 35 height 18
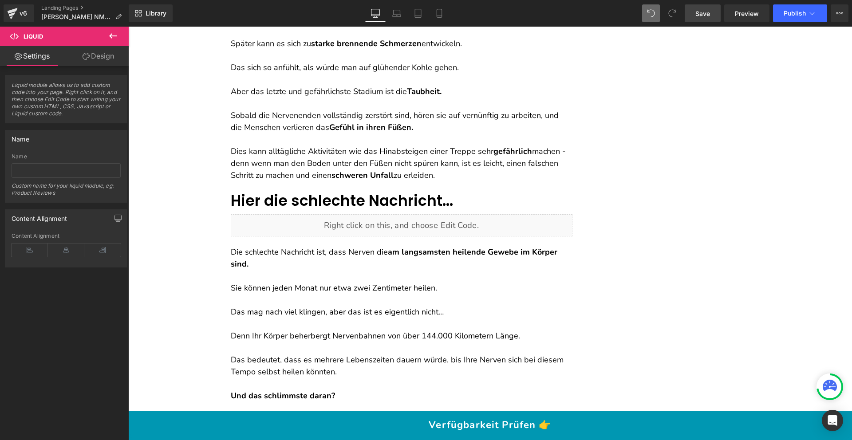
click at [698, 18] on link "Save" at bounding box center [703, 13] width 36 height 18
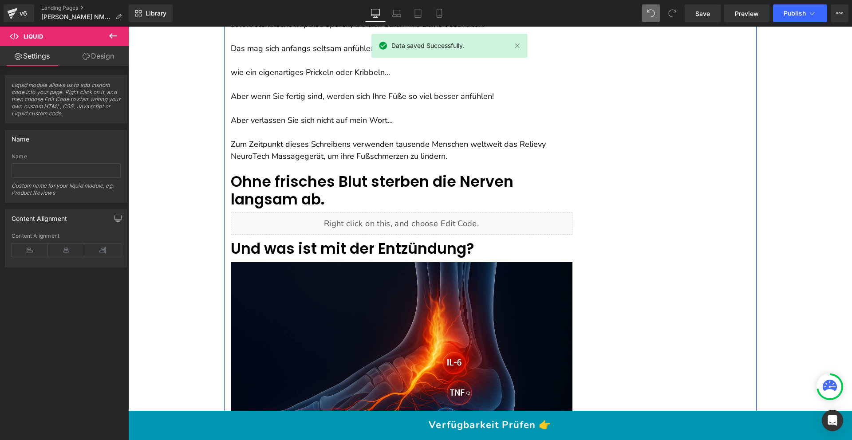
scroll to position [2834, 0]
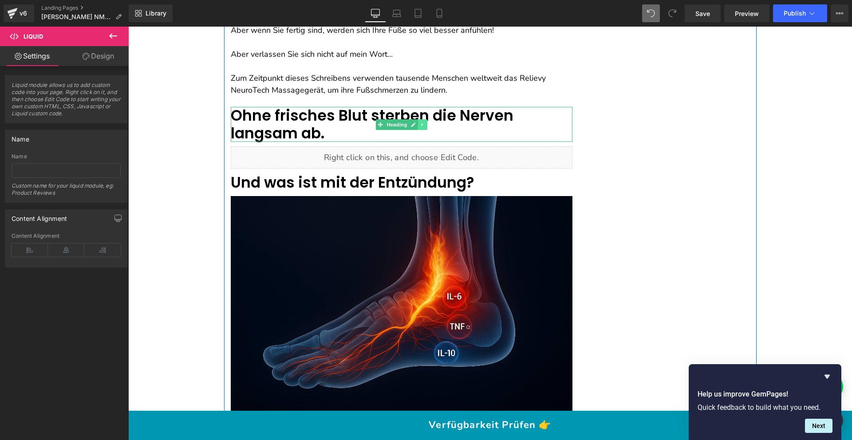
click at [422, 122] on icon at bounding box center [422, 124] width 5 height 5
click at [425, 123] on icon at bounding box center [427, 124] width 5 height 5
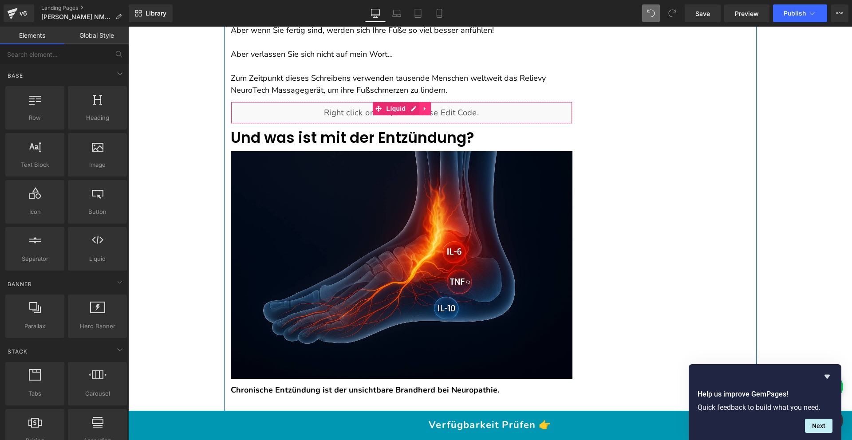
click at [422, 109] on icon at bounding box center [425, 108] width 6 height 7
click at [428, 109] on icon at bounding box center [431, 109] width 6 height 6
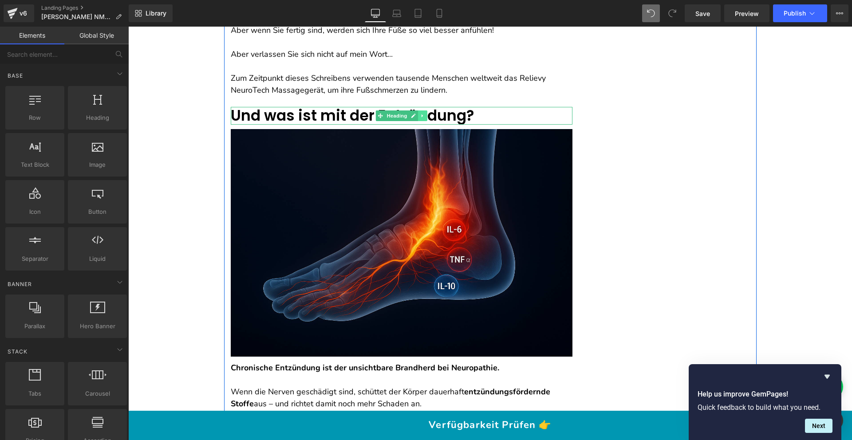
click at [420, 115] on icon at bounding box center [422, 115] width 5 height 5
click at [422, 117] on link at bounding box center [426, 115] width 9 height 11
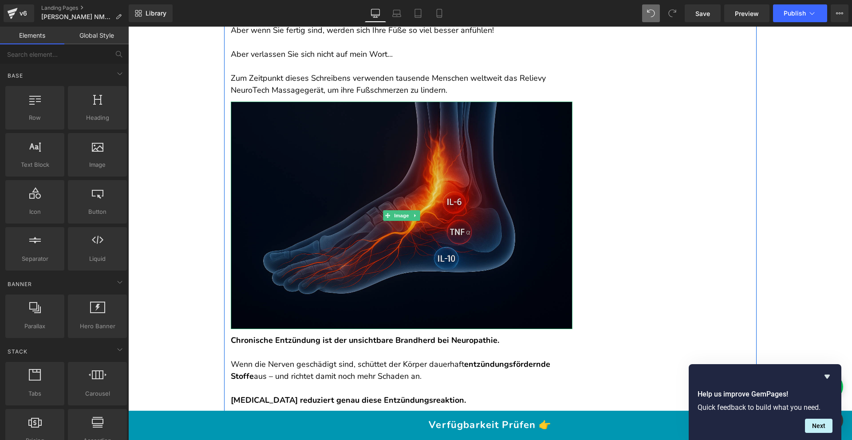
click at [424, 123] on img at bounding box center [402, 216] width 342 height 228
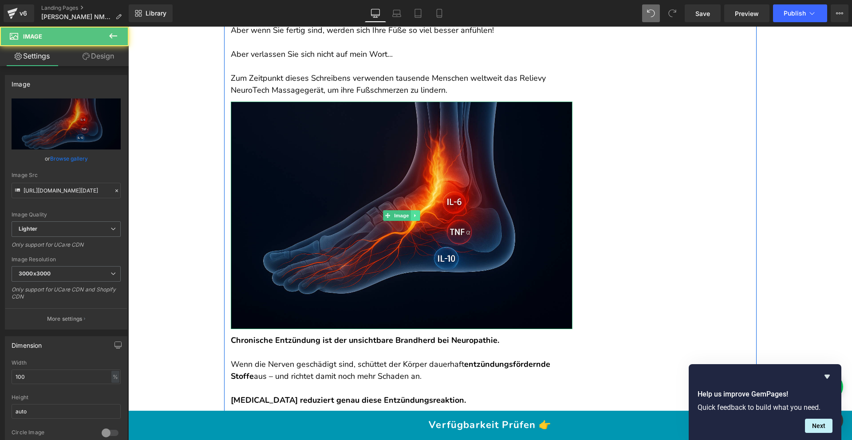
click at [415, 214] on link at bounding box center [414, 215] width 9 height 11
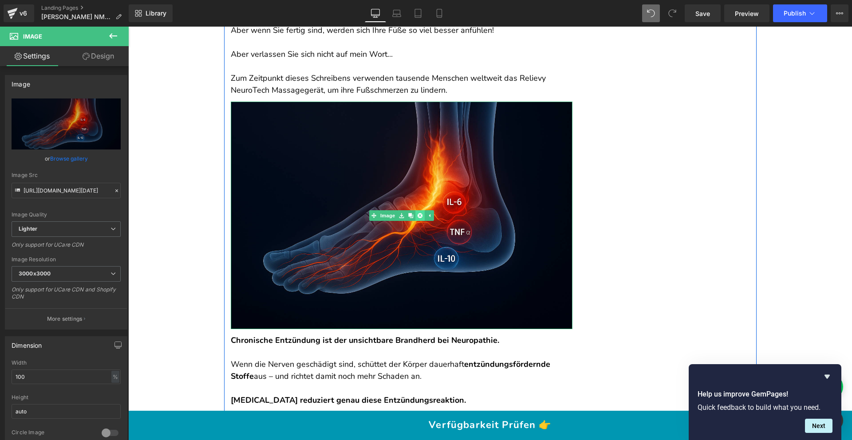
click at [417, 214] on icon at bounding box center [419, 215] width 5 height 5
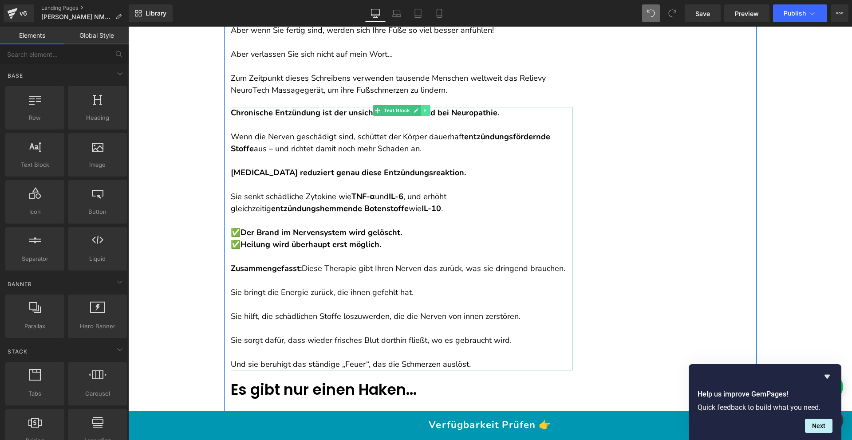
click at [423, 108] on icon at bounding box center [425, 110] width 5 height 5
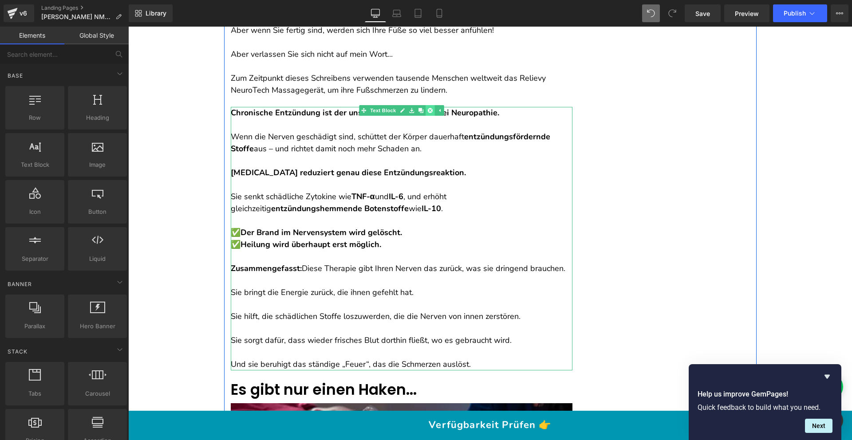
click at [427, 110] on icon at bounding box center [429, 110] width 5 height 5
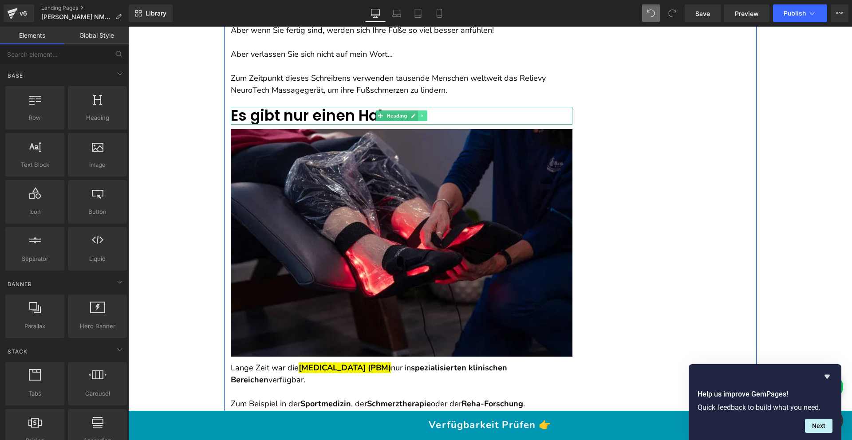
click at [421, 113] on icon at bounding box center [422, 115] width 5 height 5
click at [425, 116] on icon at bounding box center [427, 115] width 5 height 5
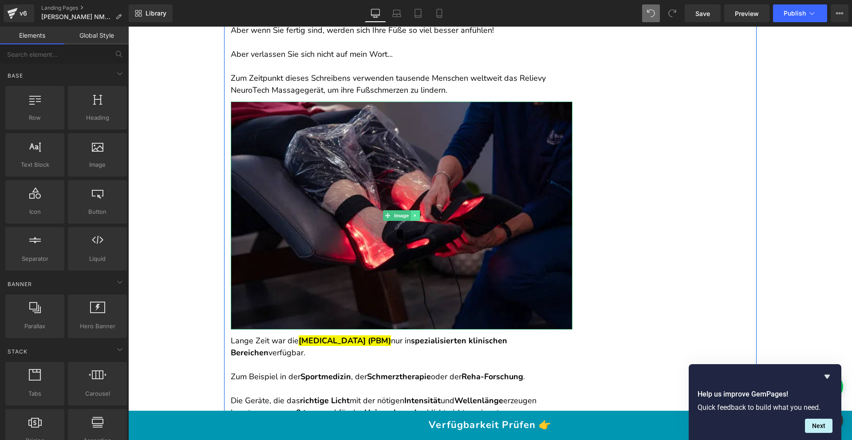
click at [414, 215] on icon at bounding box center [415, 215] width 5 height 5
click at [415, 215] on link at bounding box center [419, 215] width 9 height 11
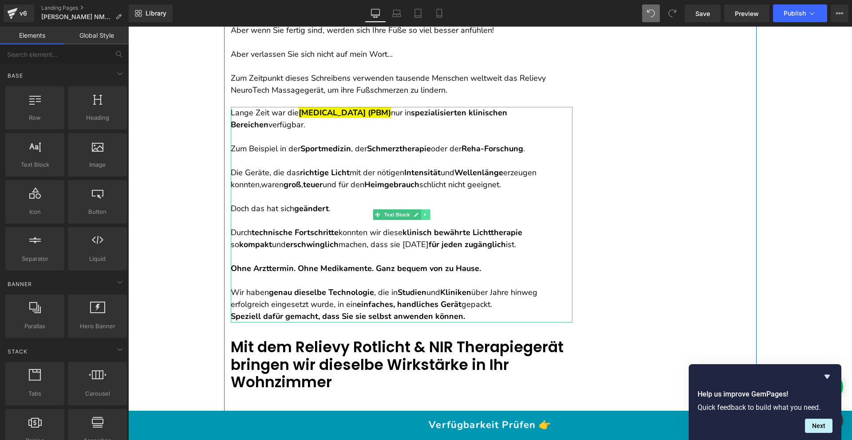
click at [423, 214] on icon at bounding box center [425, 214] width 5 height 5
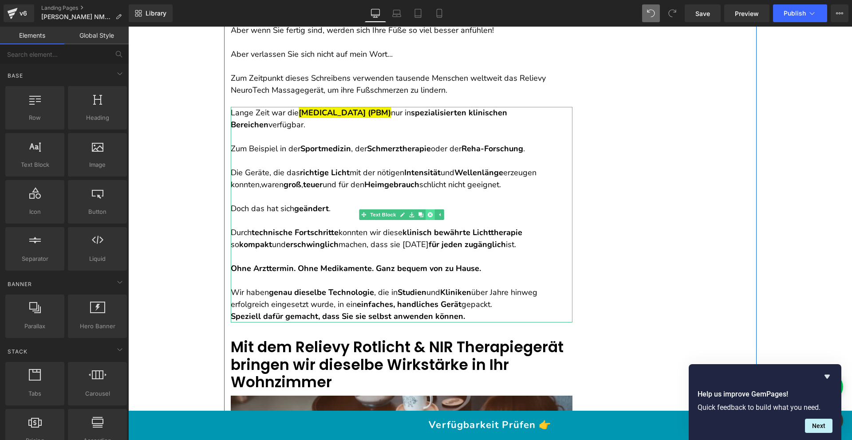
click at [425, 213] on link at bounding box center [429, 214] width 9 height 11
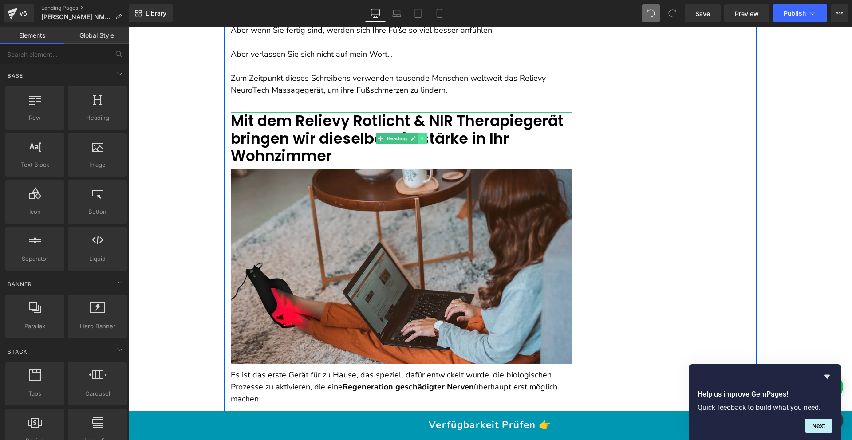
click at [422, 138] on icon at bounding box center [422, 138] width 1 height 3
click at [425, 138] on icon at bounding box center [427, 138] width 5 height 5
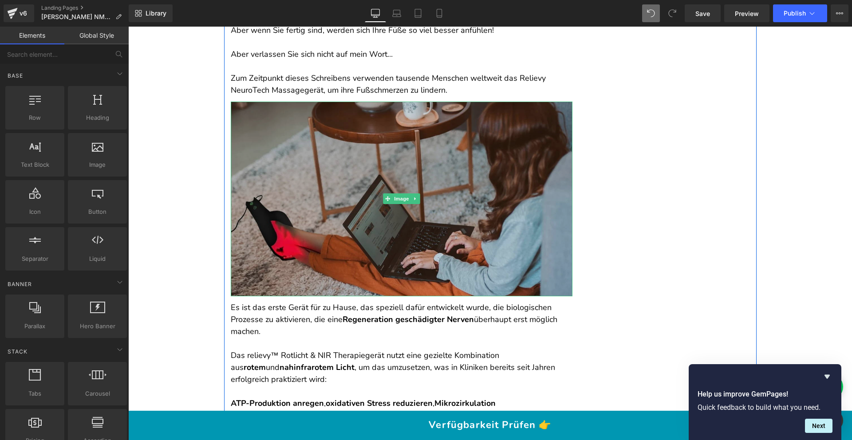
click at [421, 139] on img at bounding box center [402, 199] width 342 height 195
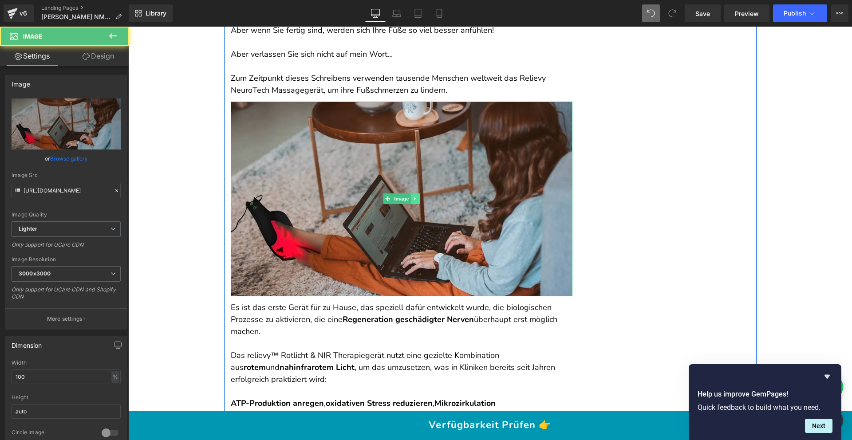
click at [416, 198] on link at bounding box center [414, 198] width 9 height 11
click at [418, 199] on icon at bounding box center [419, 199] width 5 height 5
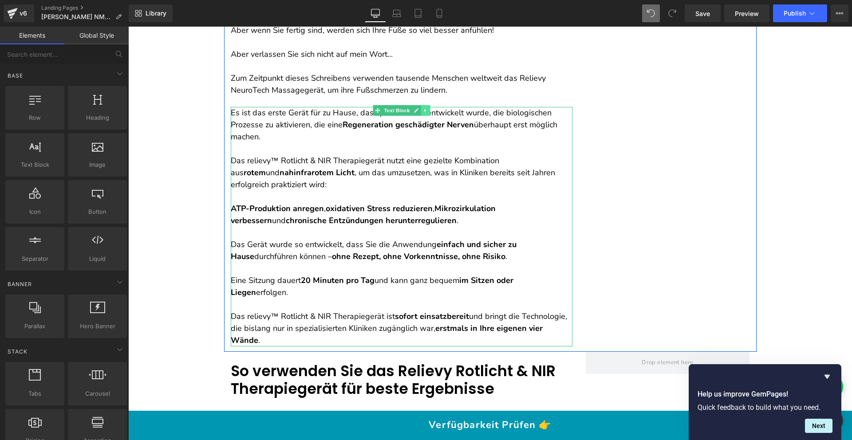
click at [423, 108] on icon at bounding box center [425, 110] width 5 height 5
click at [427, 110] on icon at bounding box center [429, 110] width 5 height 5
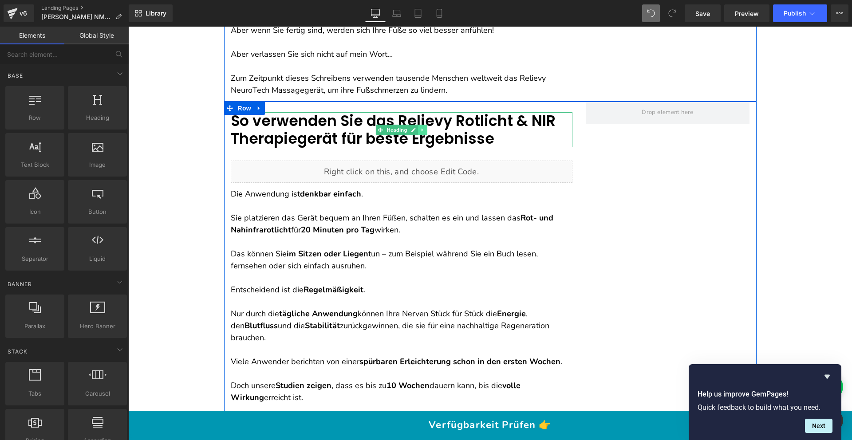
click at [422, 130] on icon at bounding box center [422, 129] width 1 height 3
click at [425, 130] on icon at bounding box center [427, 129] width 5 height 5
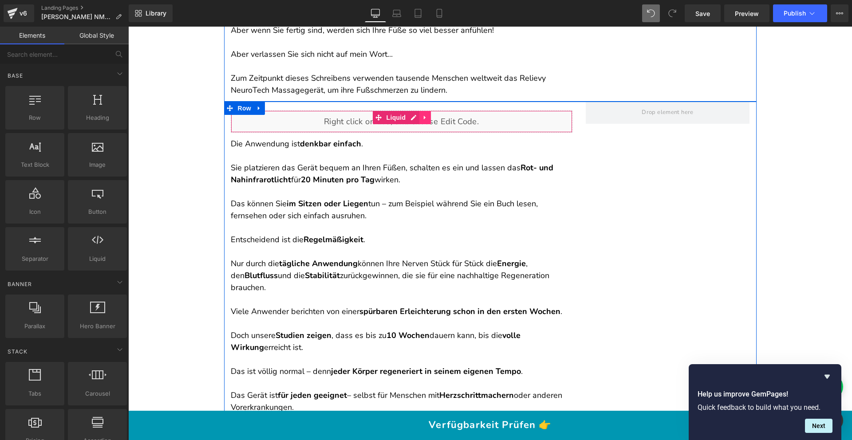
click at [423, 116] on icon at bounding box center [425, 117] width 6 height 7
click at [428, 117] on icon at bounding box center [431, 117] width 6 height 6
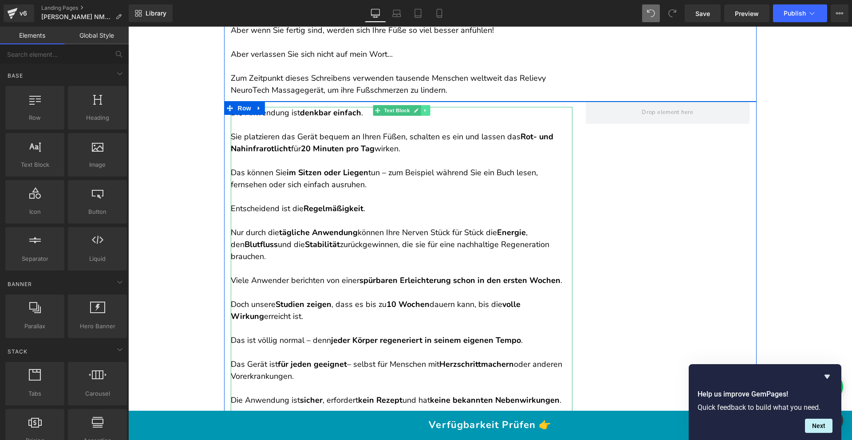
click at [423, 112] on icon at bounding box center [425, 110] width 5 height 5
click at [427, 111] on icon at bounding box center [429, 110] width 5 height 5
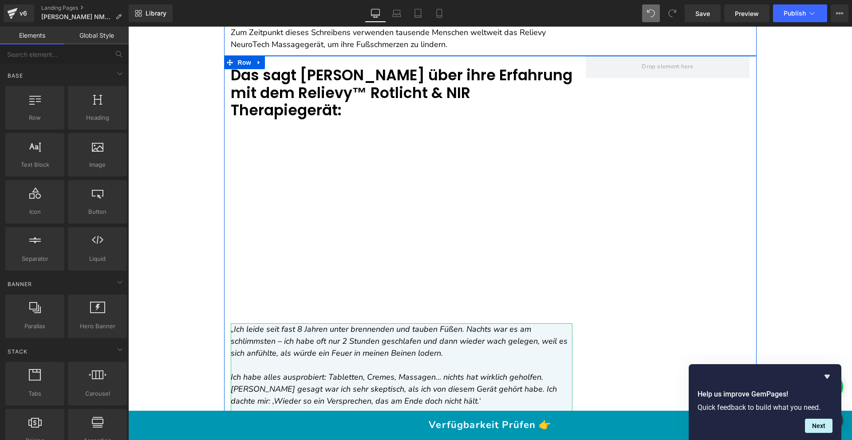
scroll to position [2879, 0]
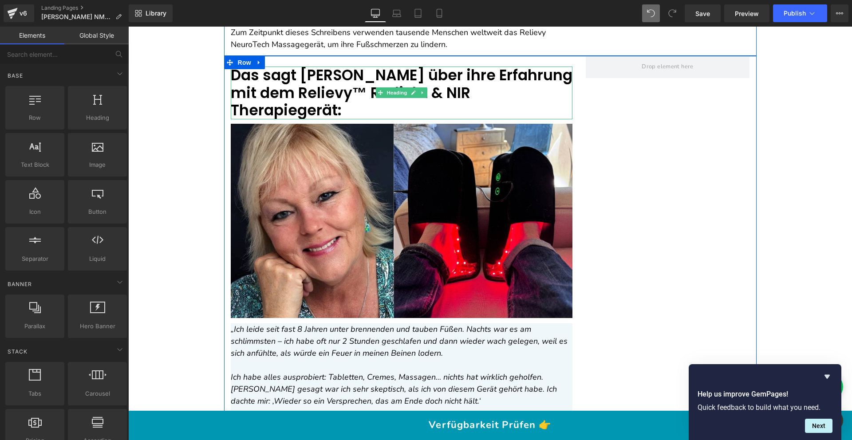
click at [286, 91] on font "Das sagt [PERSON_NAME] über ihre Erfahrung mit dem Relievy™ Rotlicht & NIR Ther…" at bounding box center [402, 93] width 342 height 56
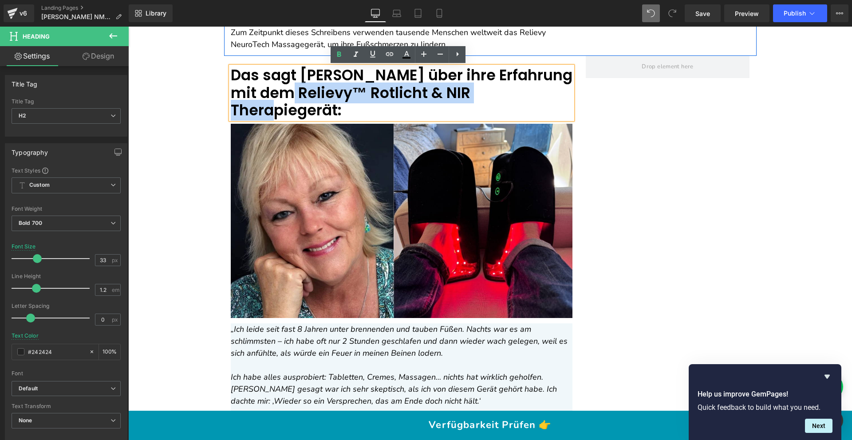
drag, startPoint x: 281, startPoint y: 90, endPoint x: 497, endPoint y: 91, distance: 216.1
click at [497, 91] on font "Das sagt [PERSON_NAME] über ihre Erfahrung mit dem Relievy™ Rotlicht & NIR Ther…" at bounding box center [402, 93] width 342 height 56
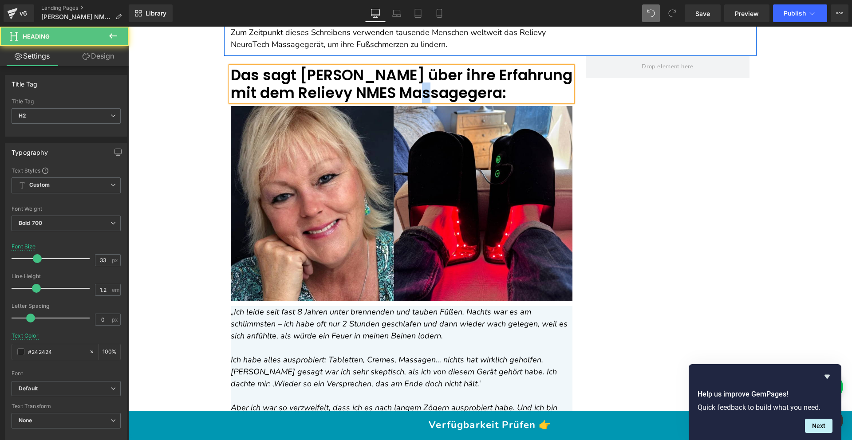
drag, startPoint x: 420, startPoint y: 90, endPoint x: 415, endPoint y: 90, distance: 4.9
click at [415, 90] on font "Das sagt [PERSON_NAME] über ihre Erfahrung mit dem Relievy NMES Massagegera:" at bounding box center [402, 84] width 342 height 39
click at [416, 91] on font "Das sagt [PERSON_NAME] über ihre Erfahrung mit dem Relievy NMES MassagegerA:" at bounding box center [402, 84] width 342 height 39
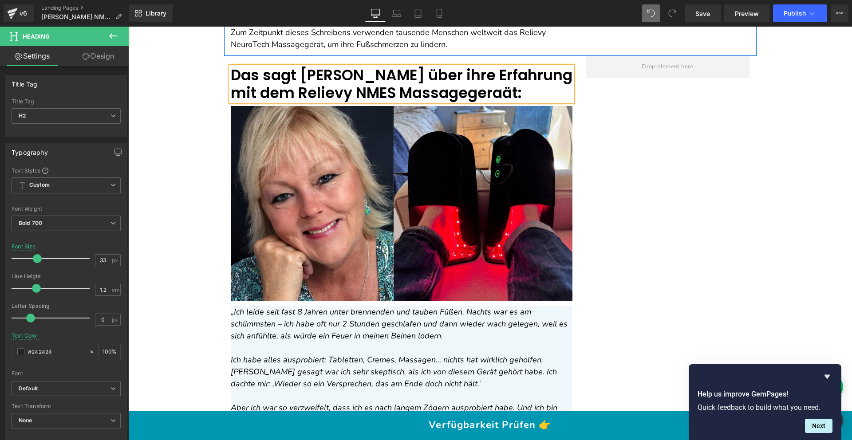
click at [419, 91] on font "Das sagt [PERSON_NAME] über ihre Erfahrung mit dem Relievy NMES Massagegeraät:" at bounding box center [402, 84] width 342 height 39
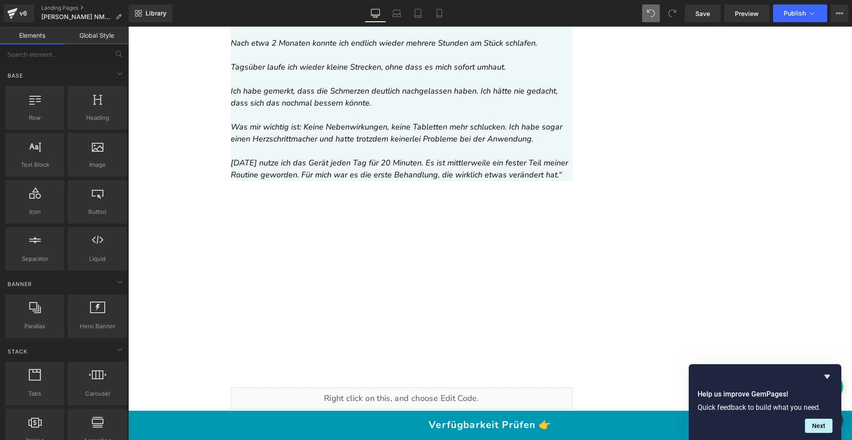
scroll to position [3967, 0]
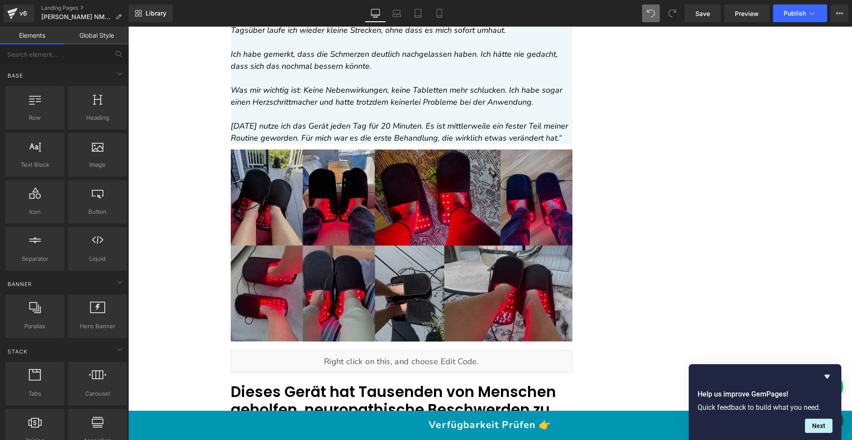
click at [295, 159] on img at bounding box center [402, 246] width 342 height 192
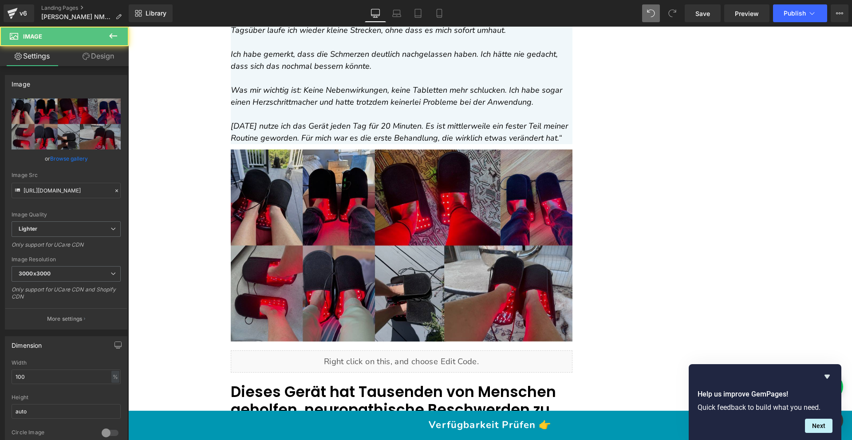
click at [352, 184] on img at bounding box center [402, 246] width 342 height 192
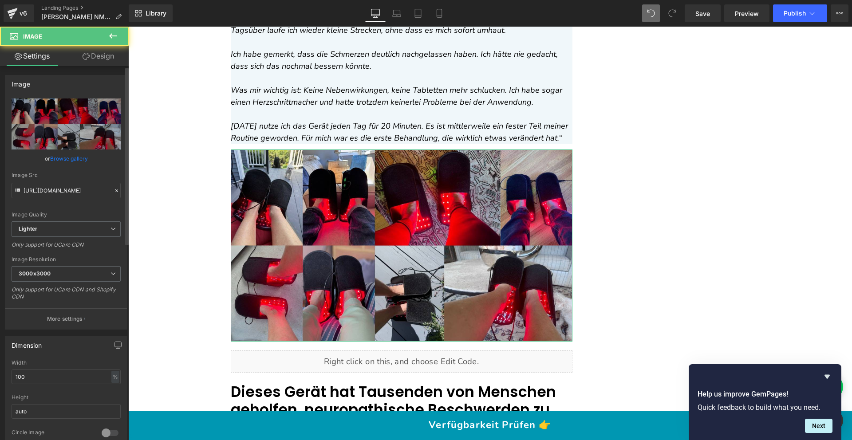
click at [60, 161] on link "Browse gallery" at bounding box center [69, 159] width 38 height 16
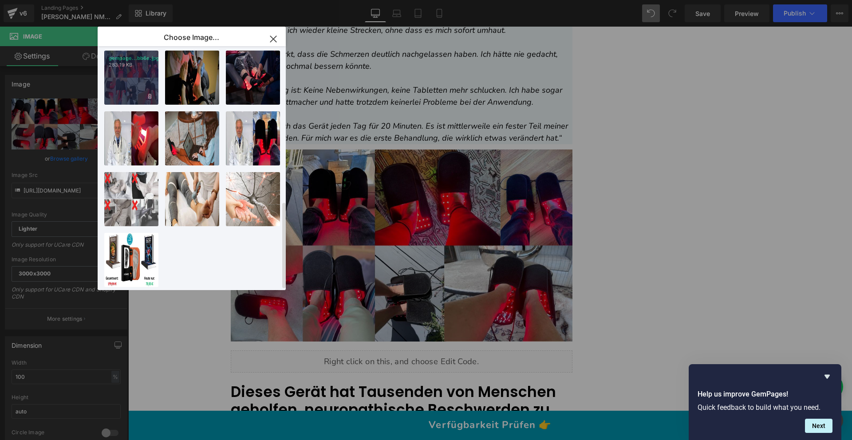
click at [128, 64] on div "gempage...bb6e.jpg 283.19 KB" at bounding box center [131, 78] width 54 height 54
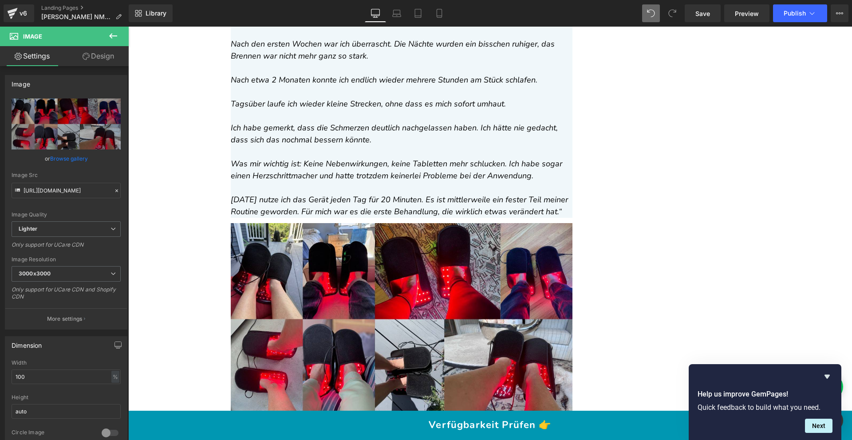
scroll to position [3890, 0]
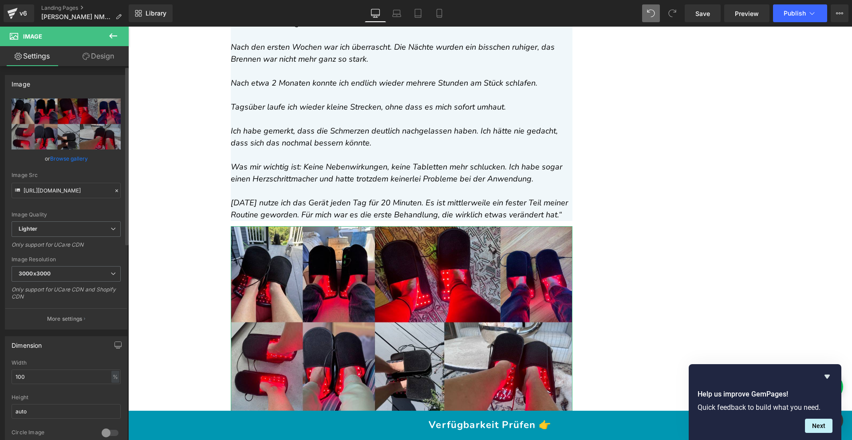
click at [79, 154] on link "Browse gallery" at bounding box center [69, 159] width 38 height 16
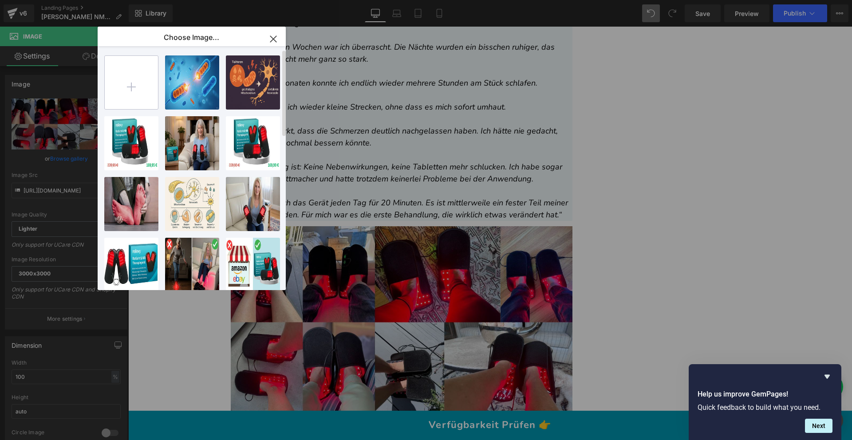
scroll to position [0, 0]
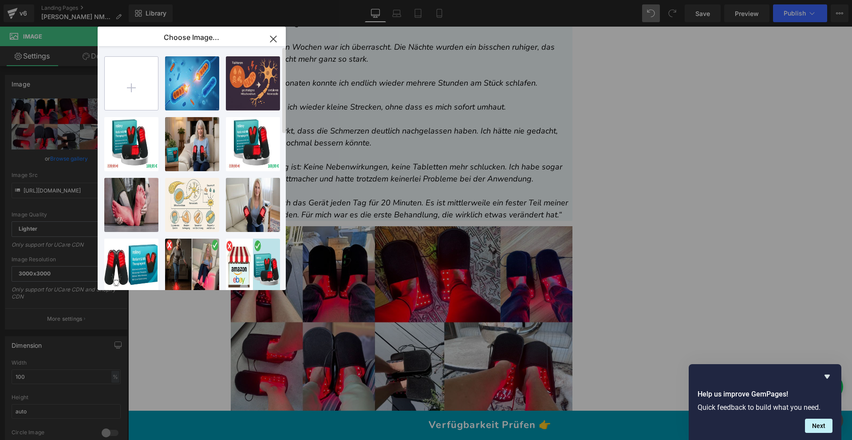
click at [138, 76] on input "file" at bounding box center [131, 83] width 53 height 53
type input "C:\fakepath\1711470705331_1704361659366_1686.jpg"
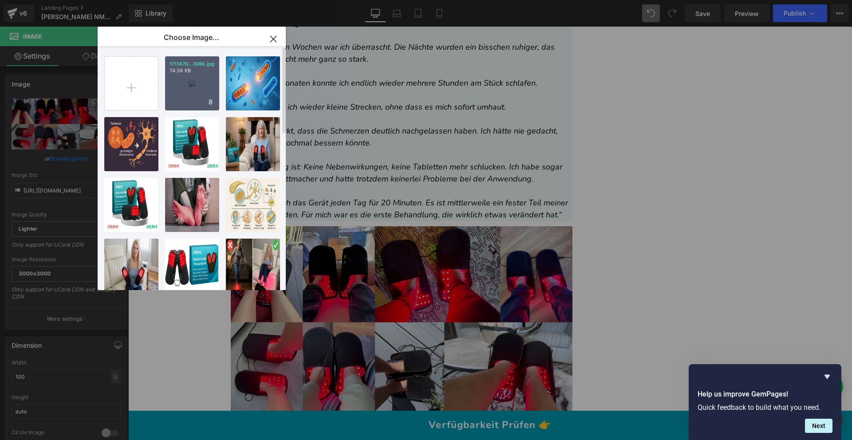
click at [181, 82] on div "1711470...1686.jpg 74.39 KB" at bounding box center [192, 83] width 54 height 54
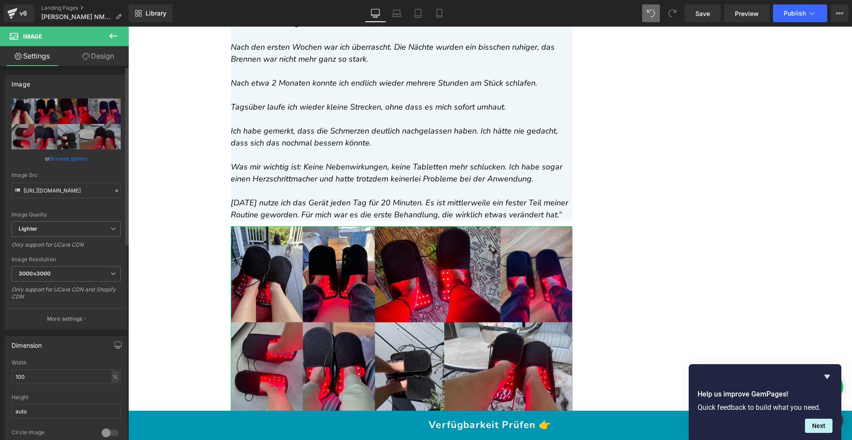
click at [72, 158] on link "Browse gallery" at bounding box center [69, 159] width 38 height 16
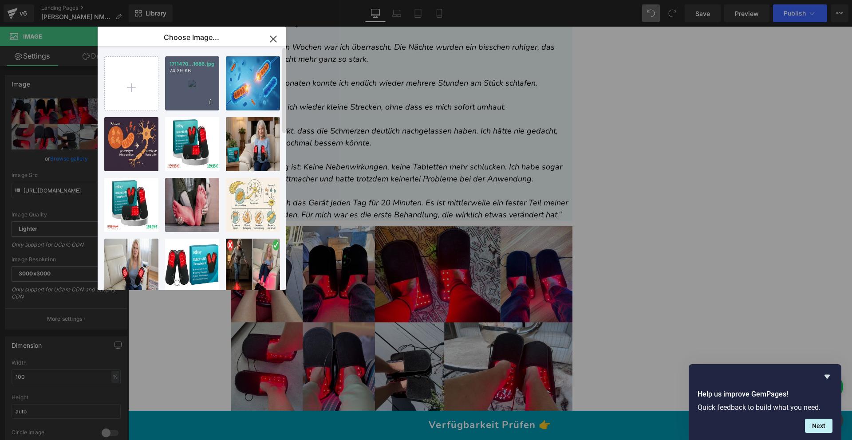
click at [215, 72] on div "1711470...1686.jpg 74.39 KB" at bounding box center [192, 83] width 54 height 54
type input "[URL][DOMAIN_NAME]"
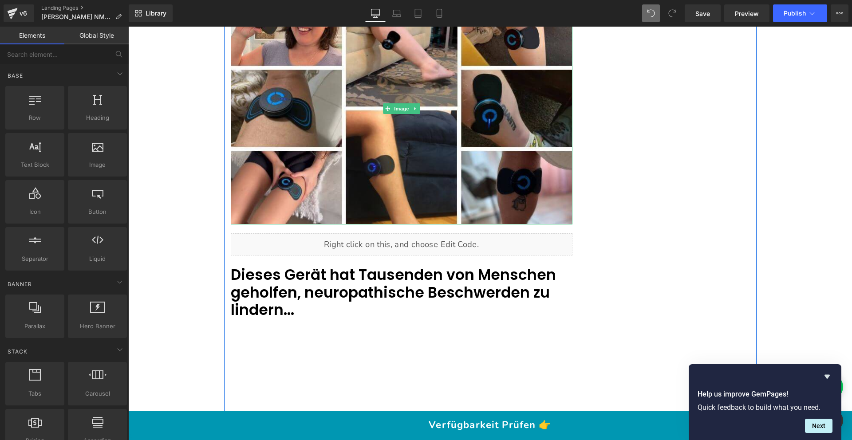
scroll to position [4124, 0]
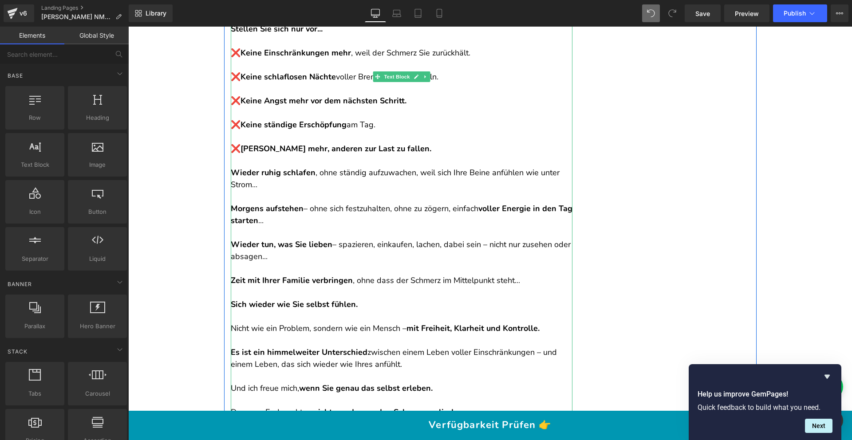
click at [376, 191] on p at bounding box center [402, 197] width 342 height 12
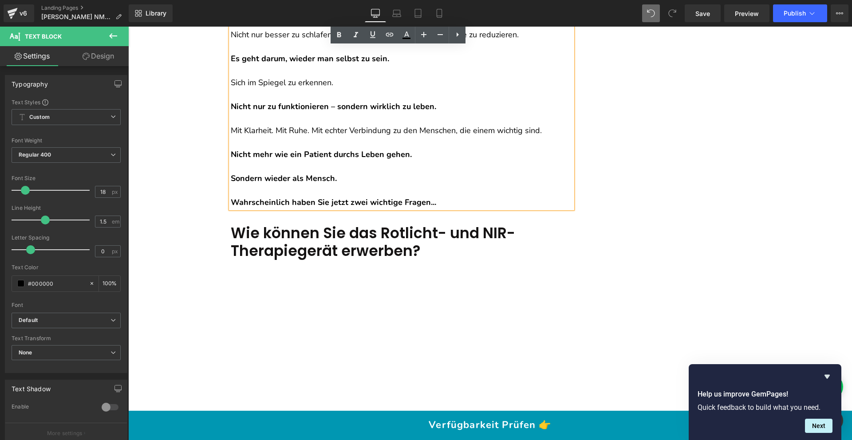
scroll to position [5053, 0]
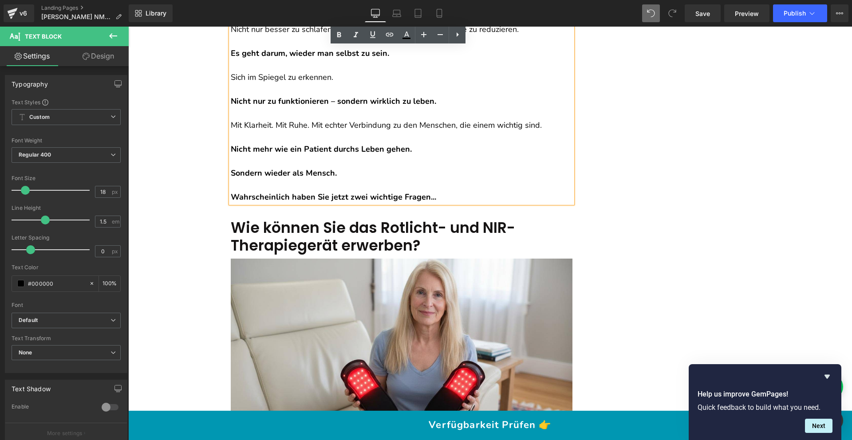
click at [324, 192] on strong "Wahrscheinlich haben Sie jetzt zwei wichtige Fragen..." at bounding box center [333, 197] width 205 height 11
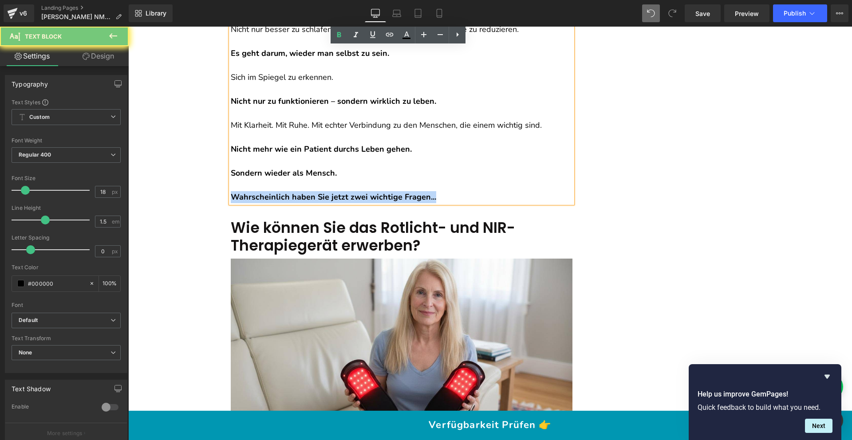
click at [324, 192] on strong "Wahrscheinlich haben Sie jetzt zwei wichtige Fragen..." at bounding box center [333, 197] width 205 height 11
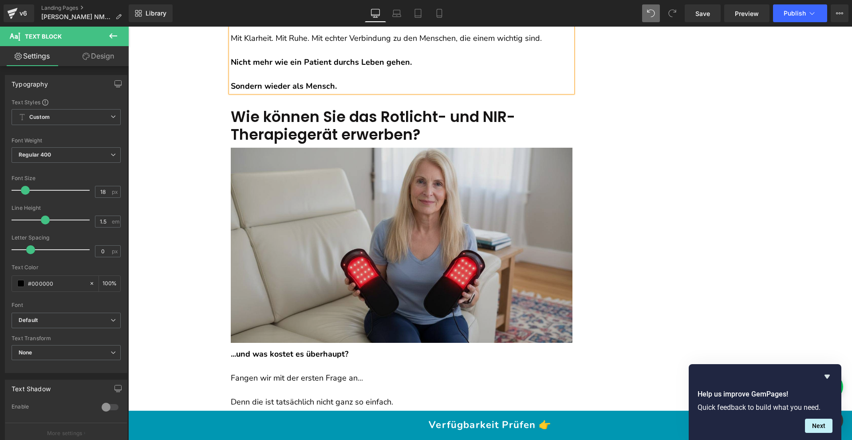
scroll to position [5140, 0]
click at [387, 170] on img at bounding box center [402, 244] width 342 height 195
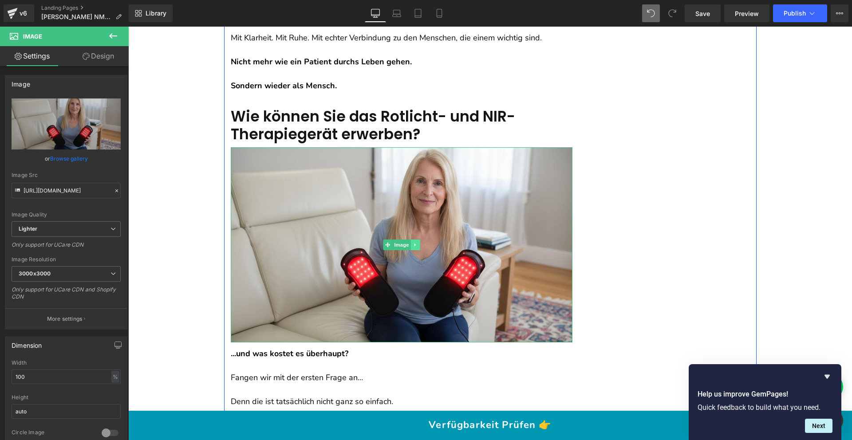
click at [415, 240] on link at bounding box center [414, 245] width 9 height 11
click at [418, 243] on icon at bounding box center [419, 245] width 5 height 5
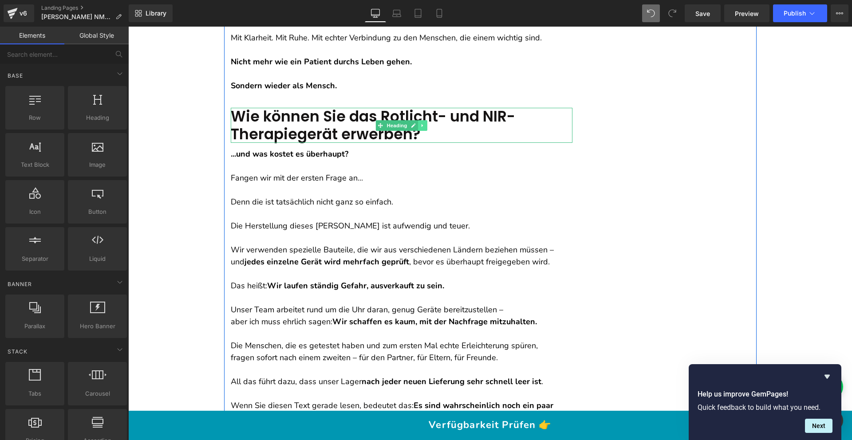
click at [420, 123] on icon at bounding box center [422, 125] width 5 height 5
click at [422, 120] on link at bounding box center [426, 125] width 9 height 11
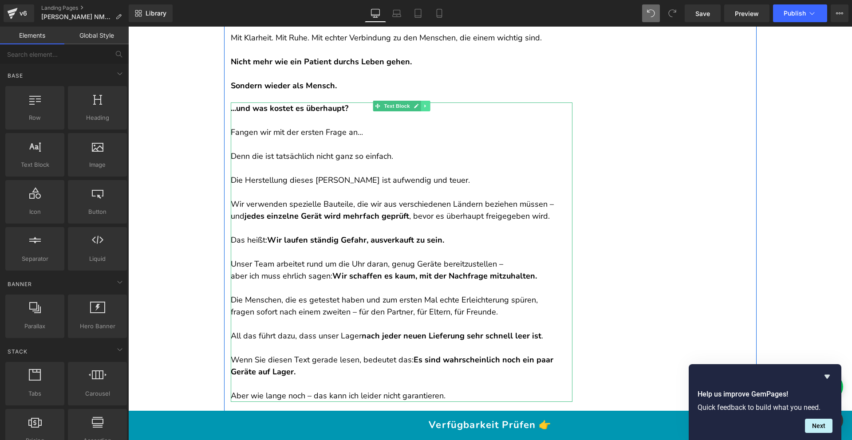
click at [423, 103] on icon at bounding box center [425, 105] width 5 height 5
click at [427, 103] on icon at bounding box center [429, 105] width 5 height 5
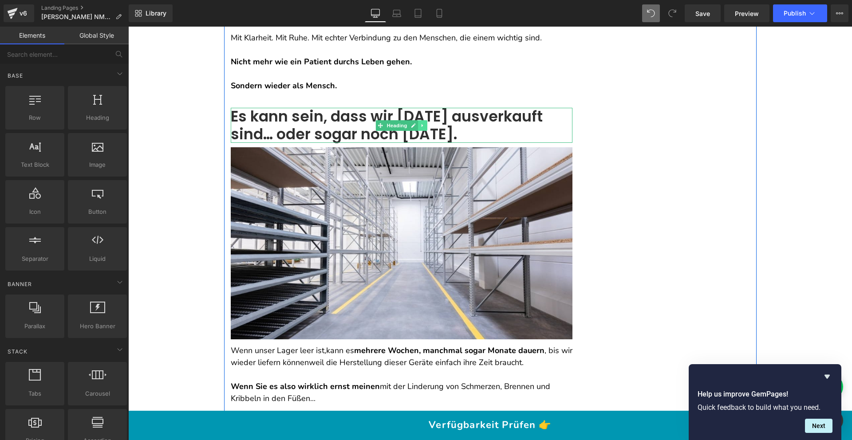
click at [420, 123] on icon at bounding box center [422, 125] width 5 height 5
click at [425, 123] on icon at bounding box center [427, 125] width 5 height 5
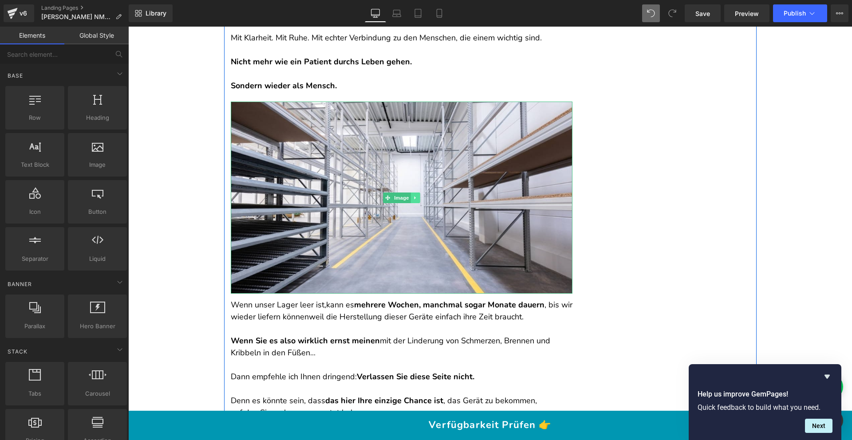
click at [415, 193] on link at bounding box center [414, 198] width 9 height 11
click at [417, 195] on icon at bounding box center [419, 197] width 5 height 5
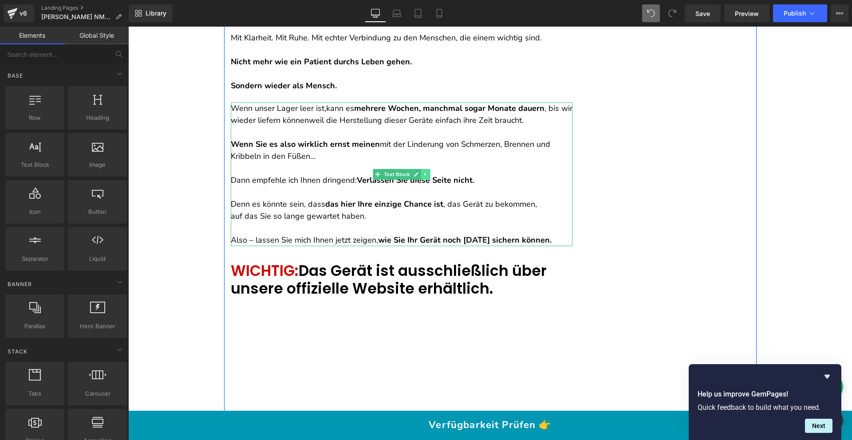
click at [423, 172] on icon at bounding box center [425, 174] width 5 height 5
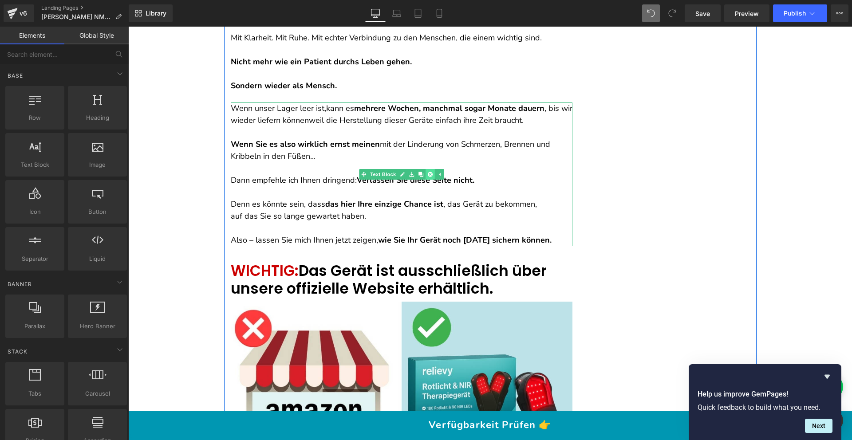
click at [427, 172] on icon at bounding box center [429, 174] width 5 height 5
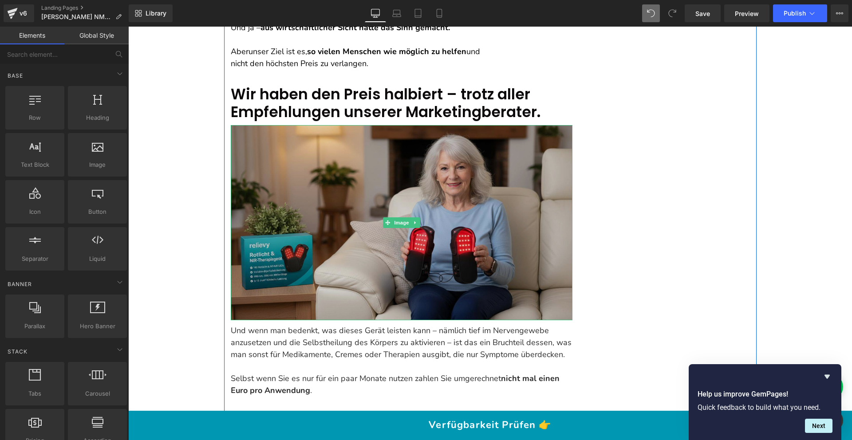
scroll to position [5634, 0]
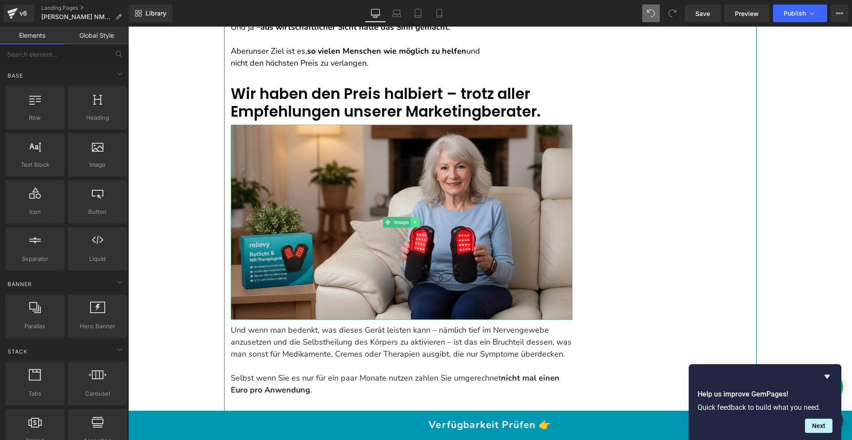
click at [412, 217] on link at bounding box center [414, 222] width 9 height 11
click at [417, 220] on icon at bounding box center [419, 222] width 5 height 5
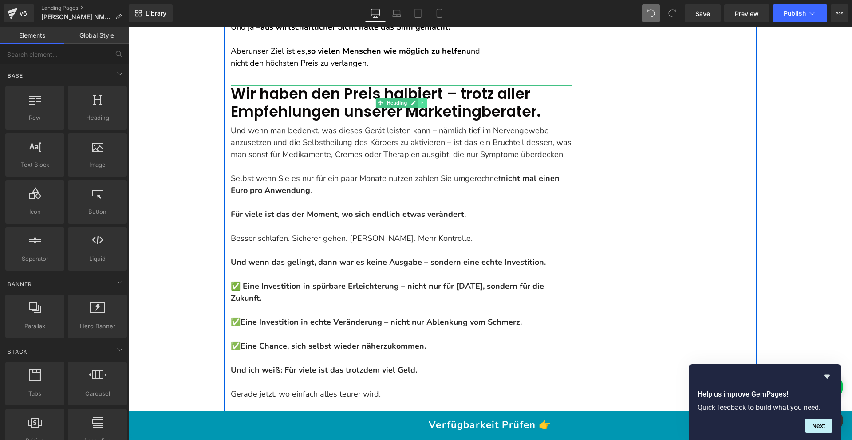
click at [422, 101] on icon at bounding box center [422, 102] width 1 height 3
click at [425, 100] on icon at bounding box center [427, 102] width 5 height 5
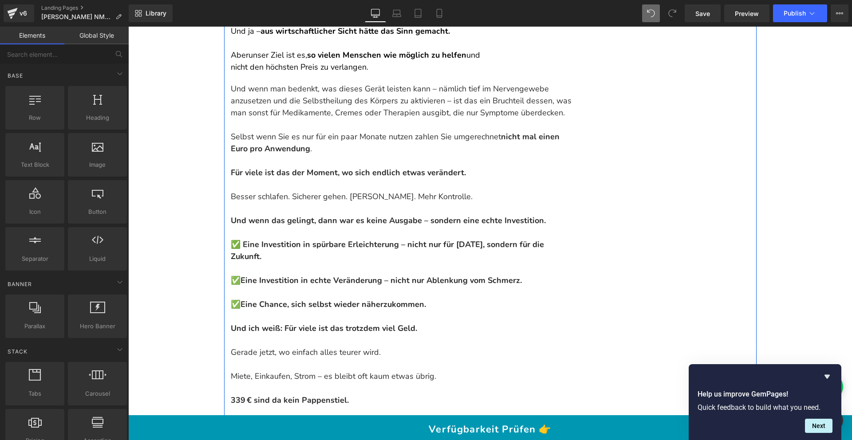
scroll to position [5594, 0]
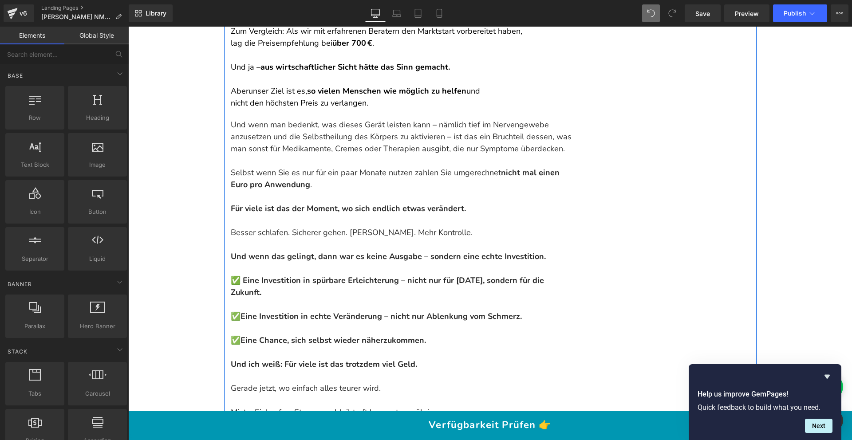
click at [411, 119] on p "Und wenn man bedenkt, was dieses Gerät leisten kann – nämlich tief im Nervengew…" at bounding box center [402, 137] width 342 height 36
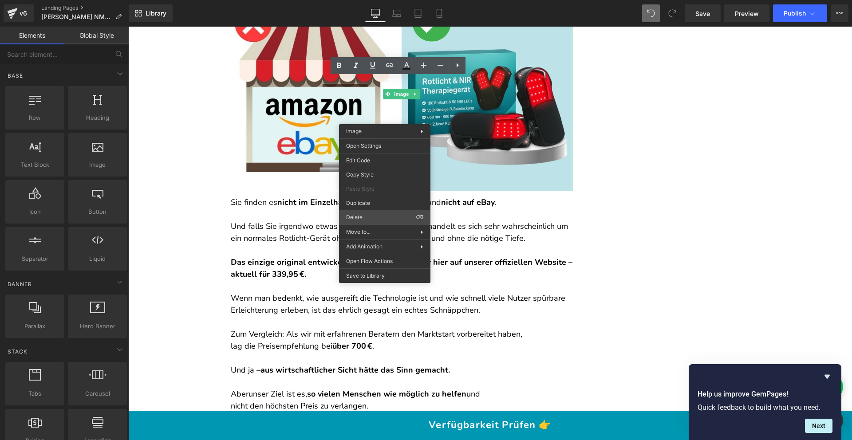
scroll to position [5092, 0]
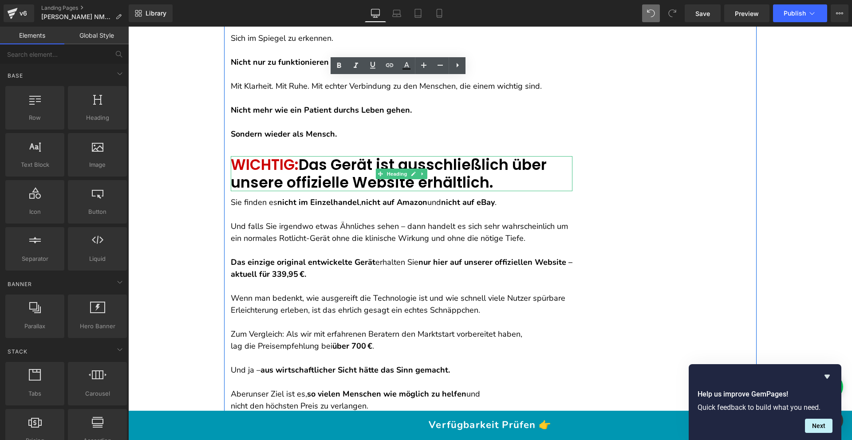
click at [422, 154] on span "Das Gerät ist ausschließlich über unsere offizielle Website erhältlich." at bounding box center [389, 173] width 316 height 39
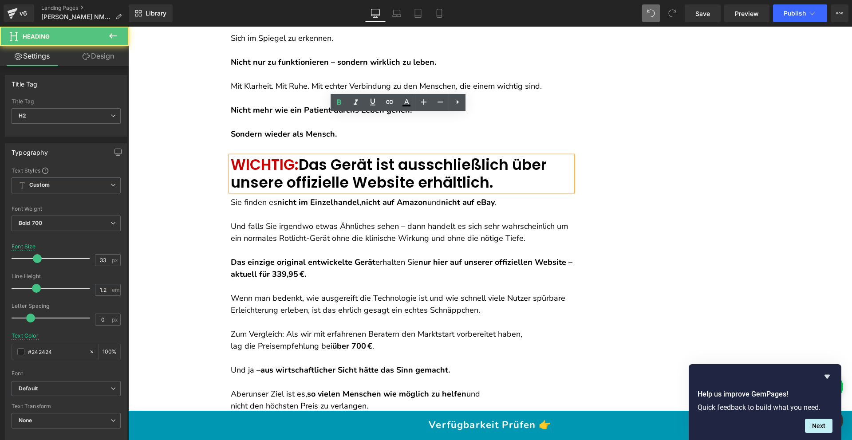
click at [420, 154] on span "Das Gerät ist ausschließlich über unsere offizielle Website erhältlich." at bounding box center [389, 173] width 316 height 39
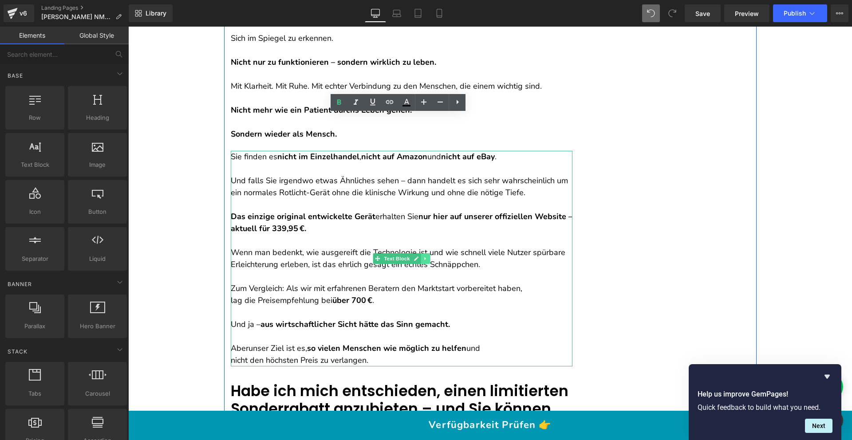
click at [421, 253] on link at bounding box center [425, 258] width 9 height 11
click at [427, 256] on icon at bounding box center [429, 258] width 5 height 5
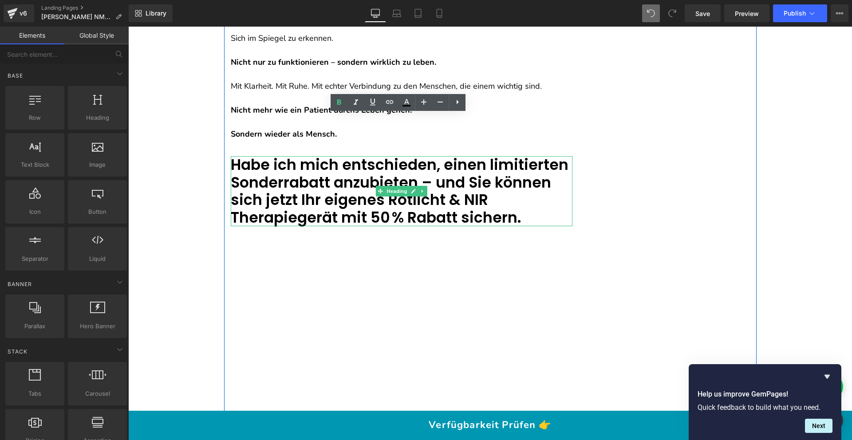
click at [294, 154] on span "Habe ich mich entschieden, einen limitierten Sonderrabatt anzubieten – und Sie …" at bounding box center [400, 191] width 338 height 74
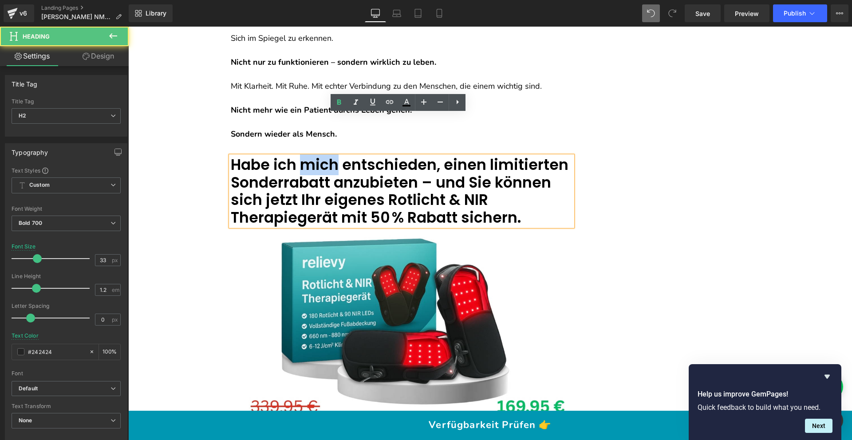
click at [294, 154] on span "Habe ich mich entschieden, einen limitierten Sonderrabatt anzubieten – und Sie …" at bounding box center [400, 191] width 338 height 74
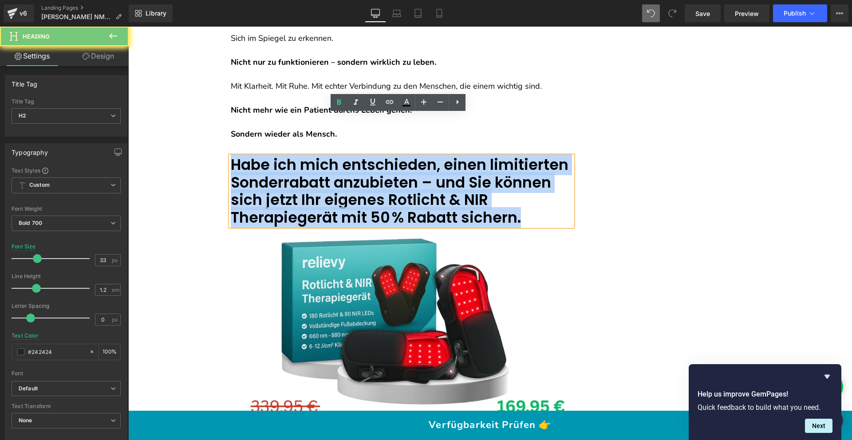
click at [294, 154] on span "Habe ich mich entschieden, einen limitierten Sonderrabatt anzubieten – und Sie …" at bounding box center [400, 191] width 338 height 74
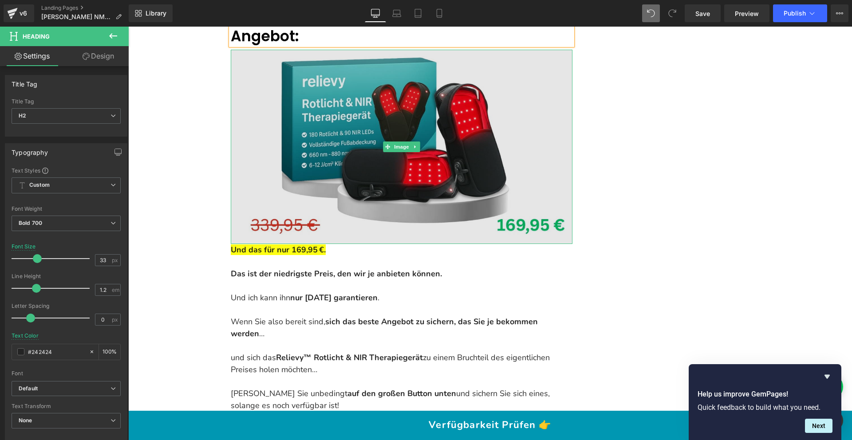
scroll to position [5244, 0]
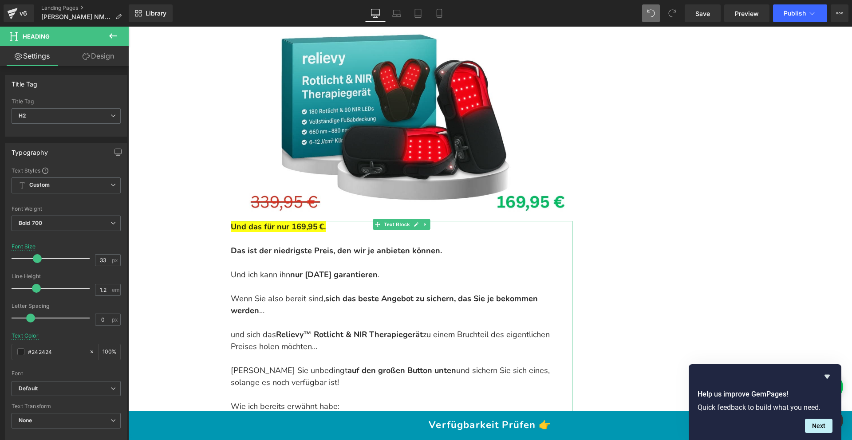
click at [274, 233] on p at bounding box center [402, 239] width 342 height 12
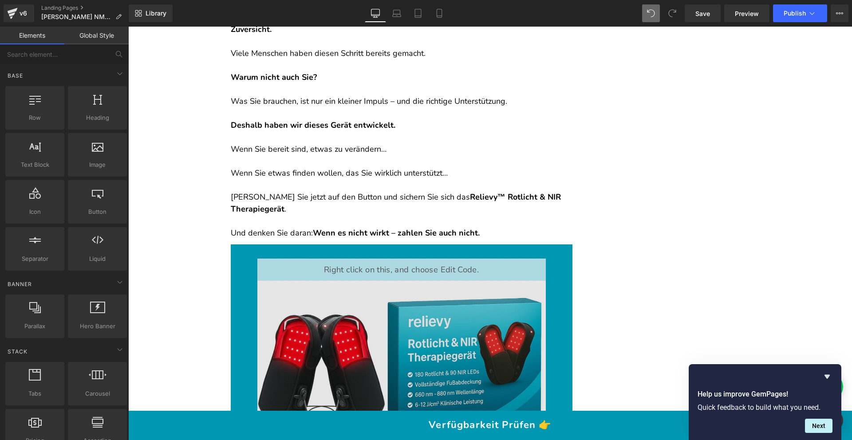
scroll to position [7612, 0]
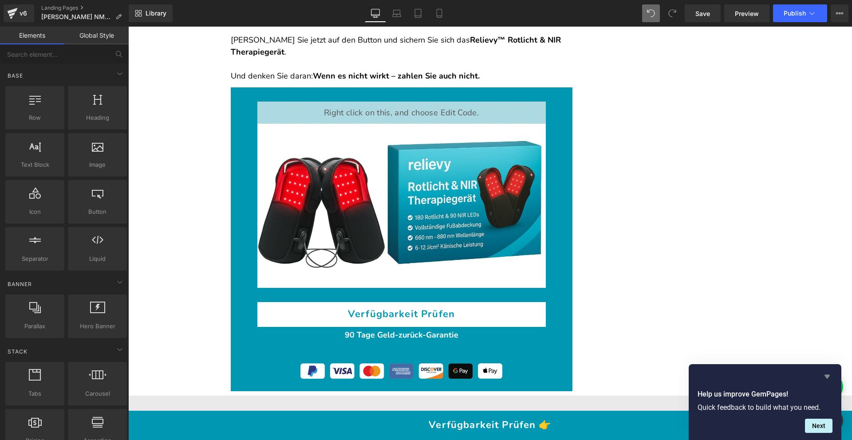
click at [828, 377] on icon "Hide survey" at bounding box center [826, 377] width 5 height 4
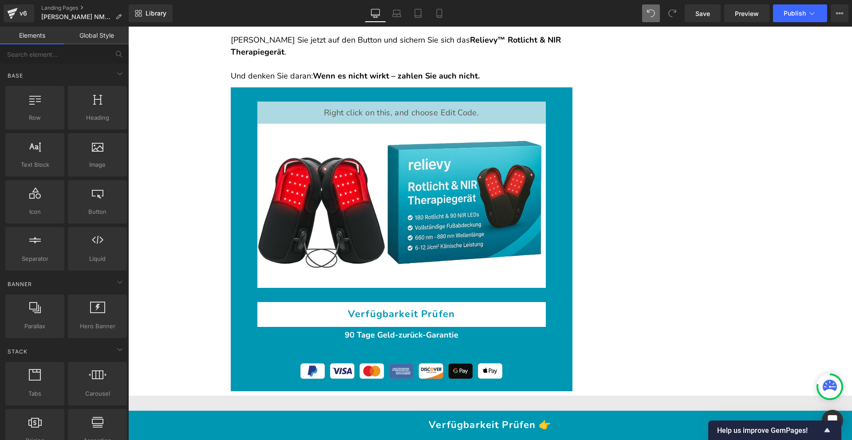
click at [815, 428] on span "Help us improve GemPages!" at bounding box center [769, 430] width 105 height 8
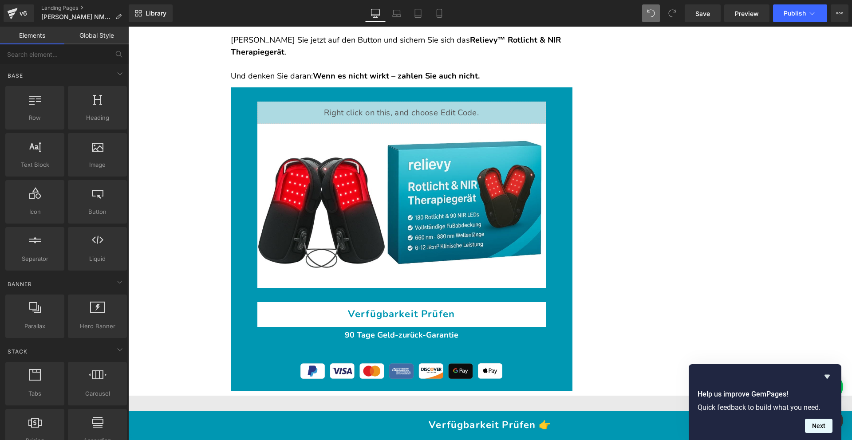
click at [824, 426] on button "Next" at bounding box center [819, 426] width 28 height 14
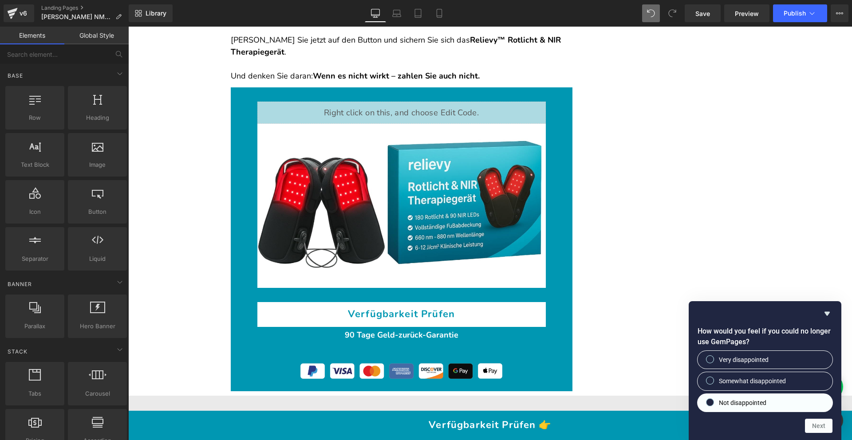
click at [792, 402] on label "Not disappointed" at bounding box center [765, 403] width 135 height 18
click at [713, 402] on input "Not disappointed" at bounding box center [710, 402] width 6 height 6
radio input "true"
click at [818, 422] on button "Next" at bounding box center [819, 426] width 28 height 14
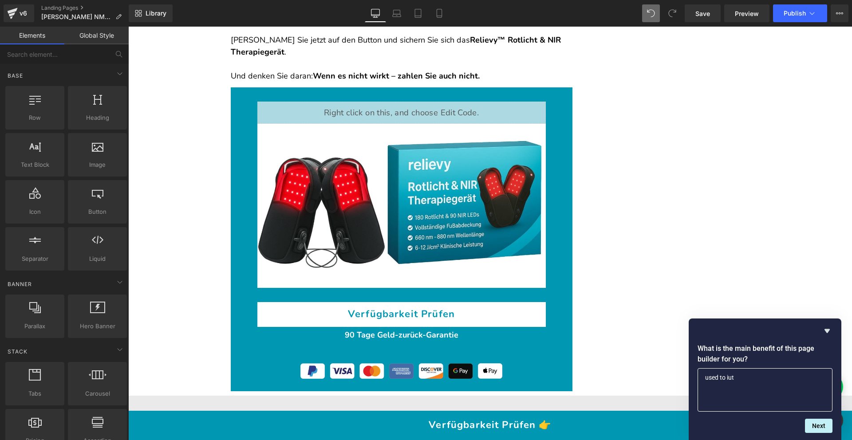
click at [736, 374] on textarea "used to iut" at bounding box center [765, 389] width 135 height 43
type textarea "used to it"
click at [828, 429] on button "Next" at bounding box center [819, 426] width 28 height 14
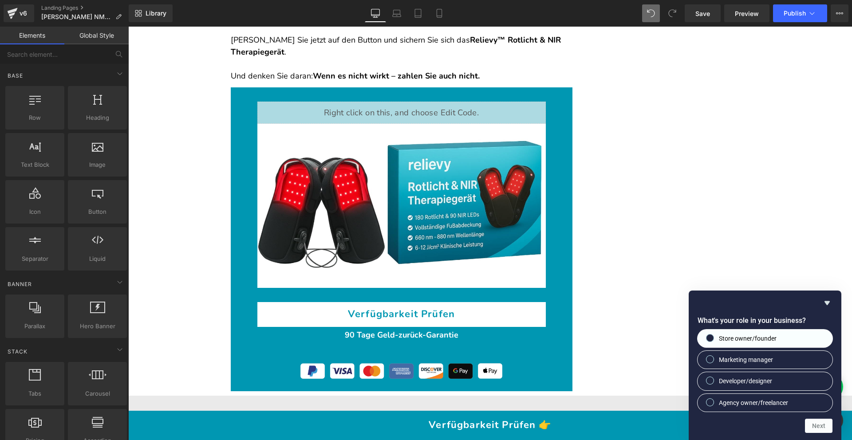
click at [788, 341] on label "Store owner/founder" at bounding box center [765, 339] width 135 height 18
click at [713, 341] on input "Store owner/founder" at bounding box center [710, 338] width 6 height 6
radio input "true"
click at [819, 428] on button "Next" at bounding box center [819, 426] width 28 height 14
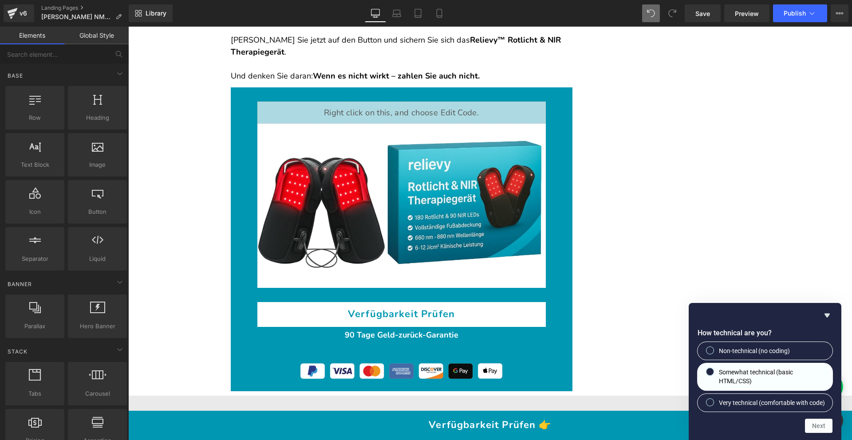
click at [793, 368] on span "Somewhat technical (basic HTML/CSS)" at bounding box center [772, 377] width 106 height 18
click at [713, 369] on input "Somewhat technical (basic HTML/CSS)" at bounding box center [710, 372] width 6 height 6
radio input "true"
click at [816, 431] on button "Next" at bounding box center [819, 426] width 28 height 14
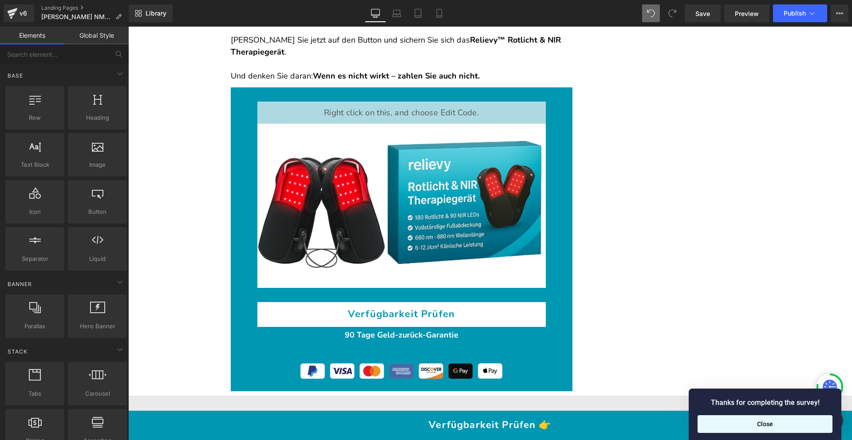
drag, startPoint x: 812, startPoint y: 429, endPoint x: 684, endPoint y: 402, distance: 131.0
click at [812, 429] on button "Close" at bounding box center [765, 424] width 135 height 18
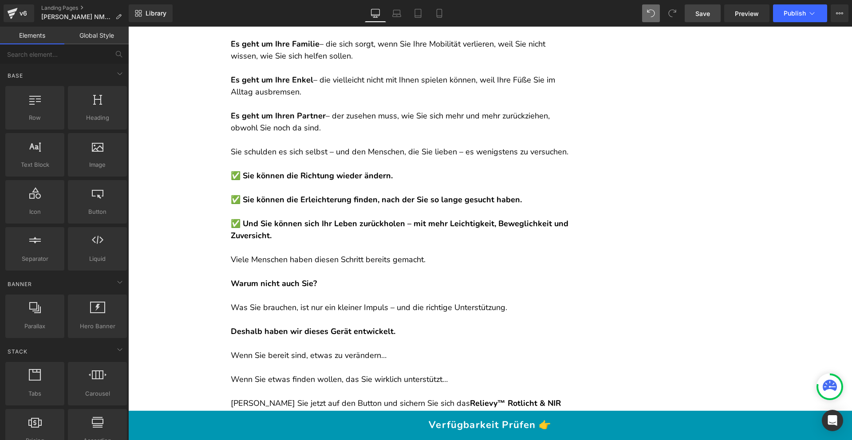
click at [708, 20] on link "Save" at bounding box center [703, 13] width 36 height 18
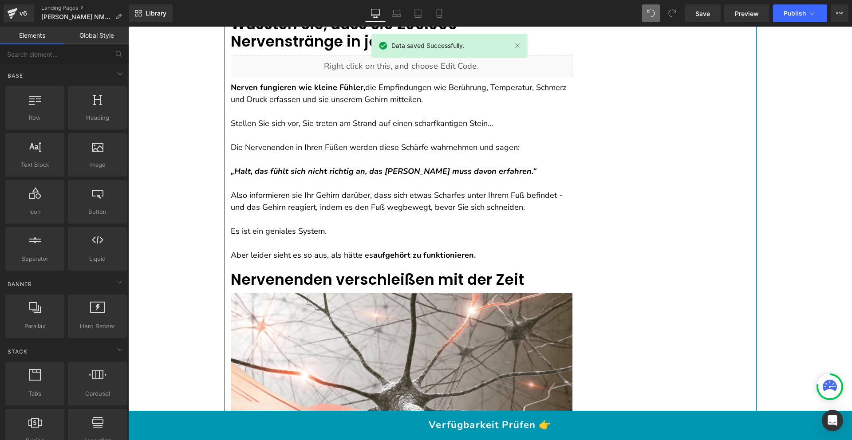
scroll to position [0, 0]
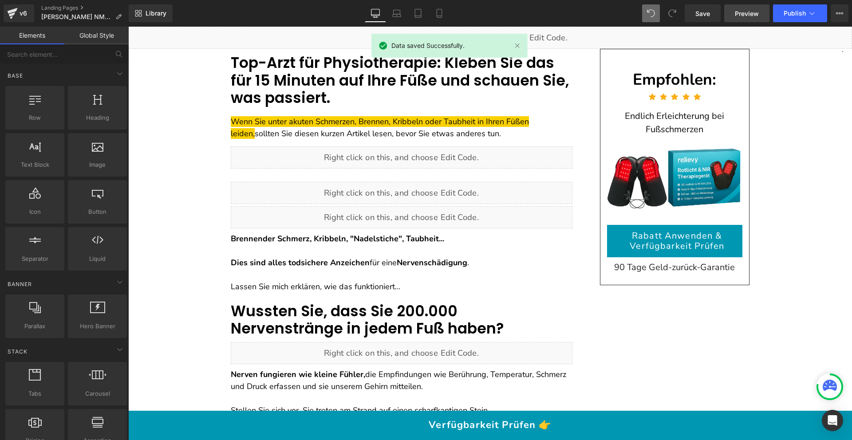
click at [741, 13] on span "Preview" at bounding box center [747, 13] width 24 height 9
